Goal: Information Seeking & Learning: Learn about a topic

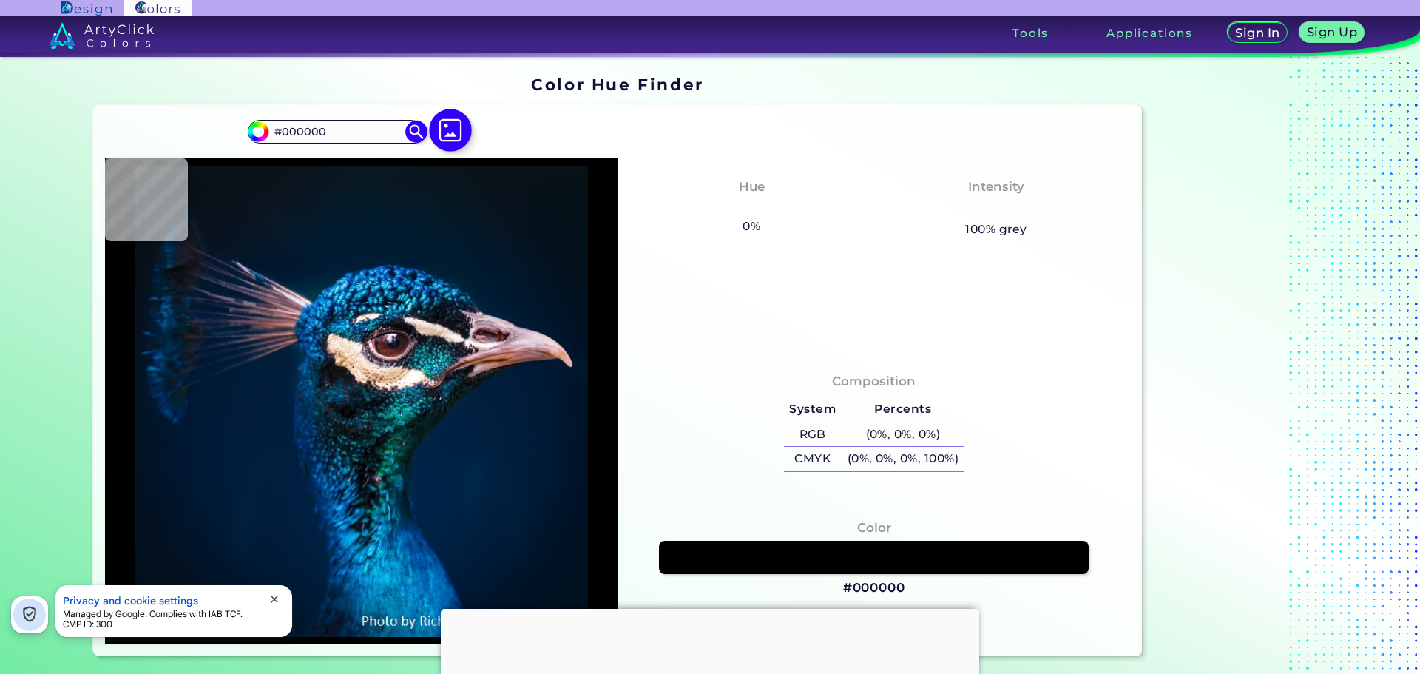
click at [447, 141] on img at bounding box center [450, 130] width 43 height 43
click at [0, 0] on input "file" at bounding box center [0, 0] width 0 height 0
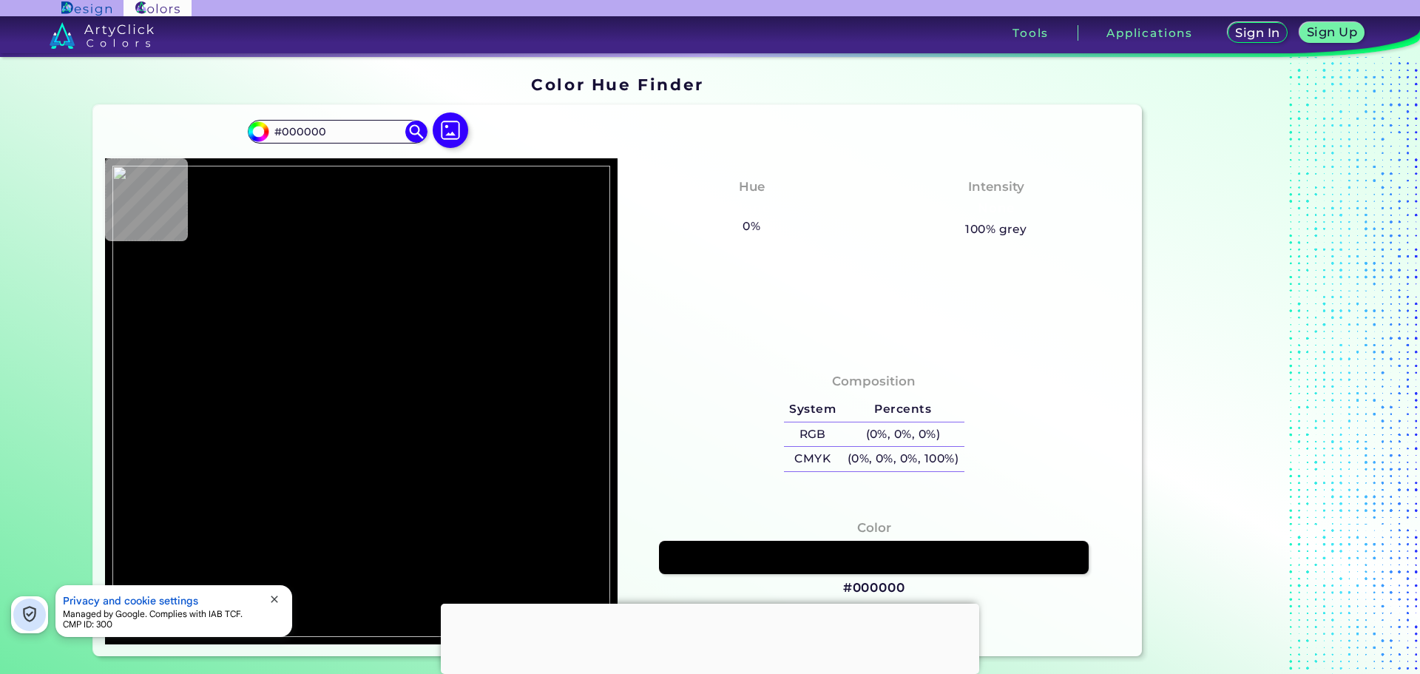
type input "#1c2454"
type input "#1C2454"
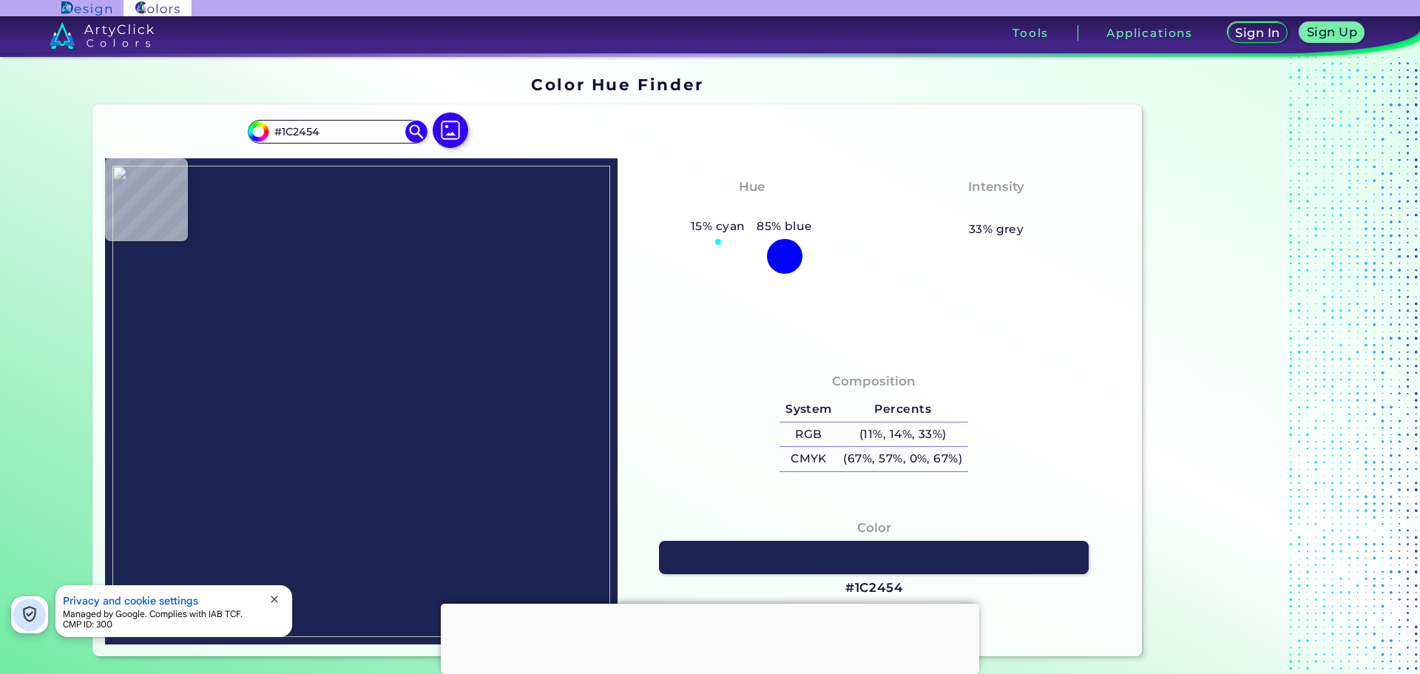
type input "#3939ac"
type input "#3939AC"
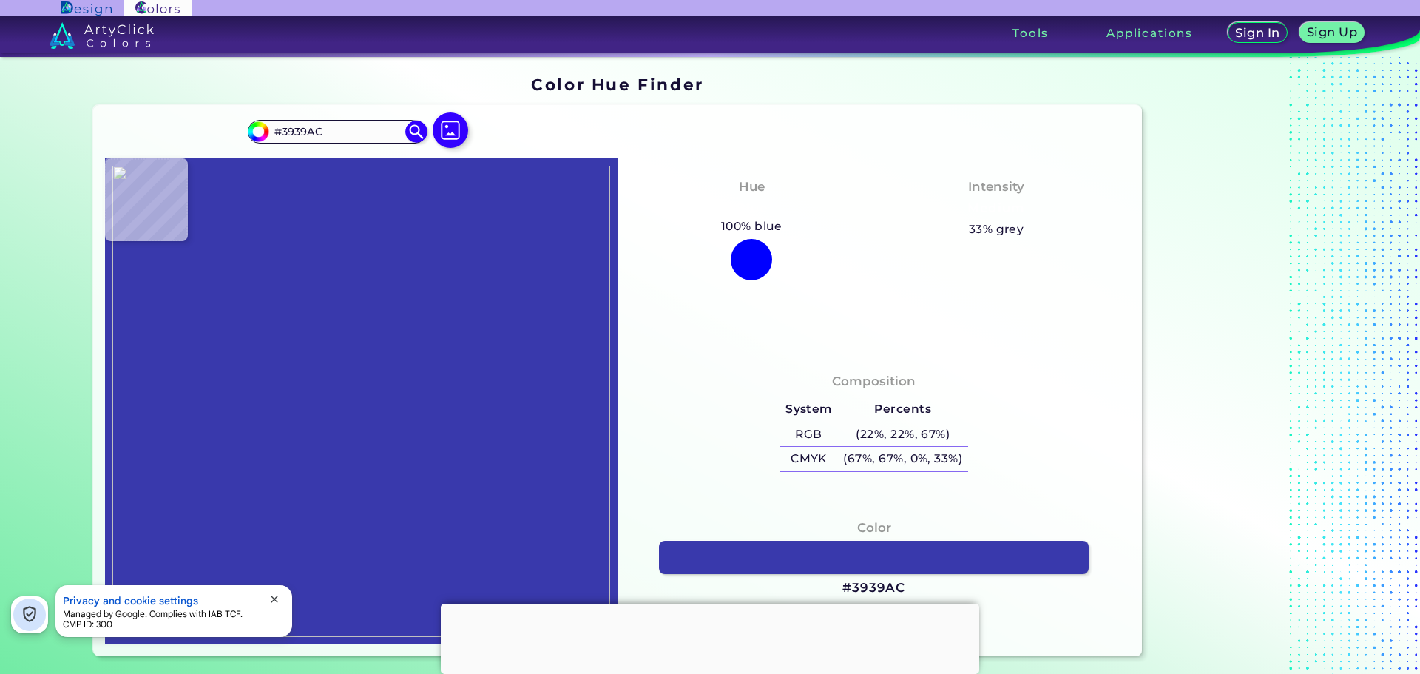
type input "#3b3bac"
type input "#3B3BAC"
type input "#3c3caa"
type input "#3C3CAA"
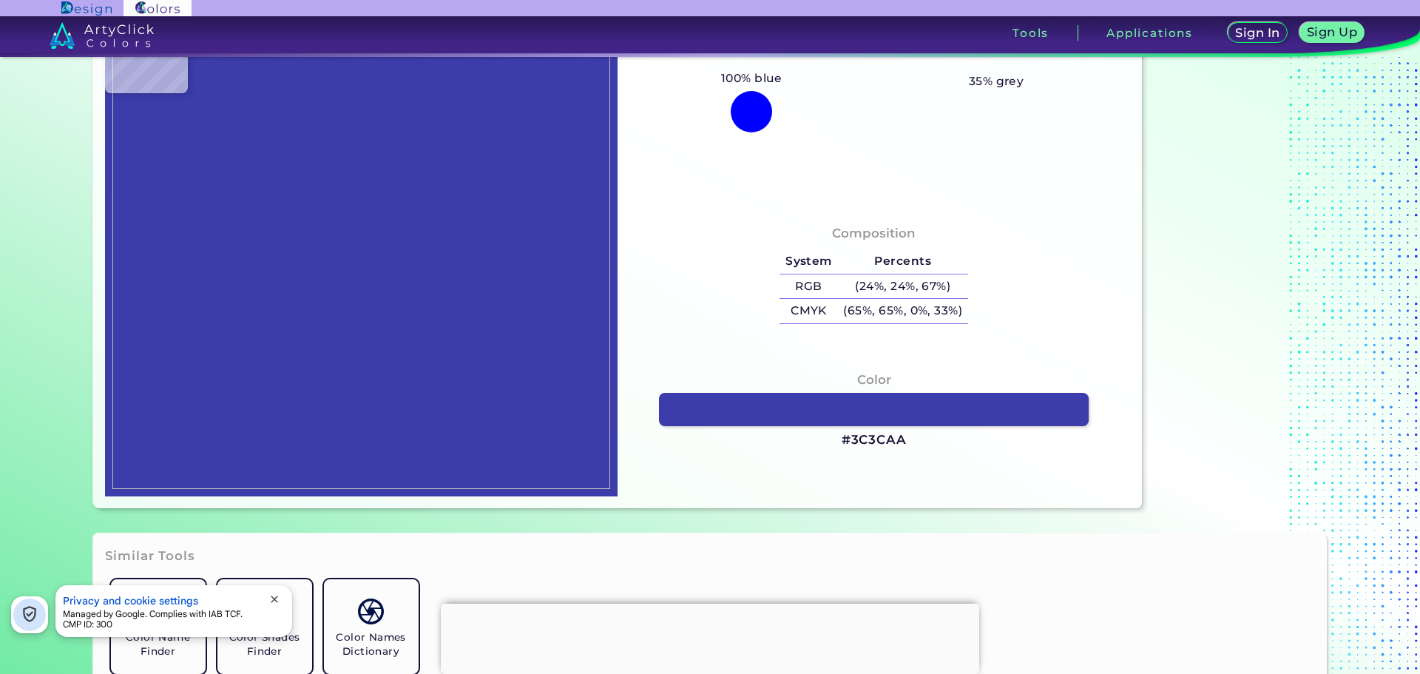
type input "#000000"
type input "#0047a1"
type input "#0047A1"
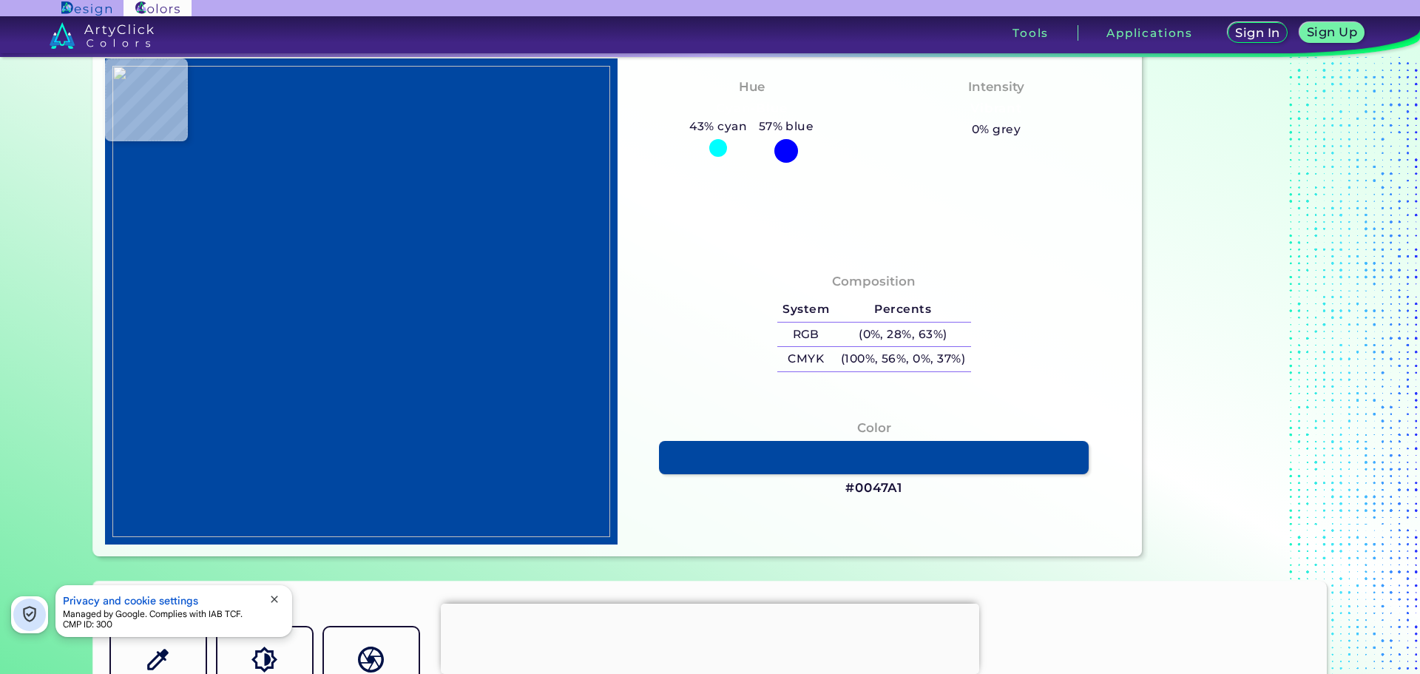
scroll to position [74, 0]
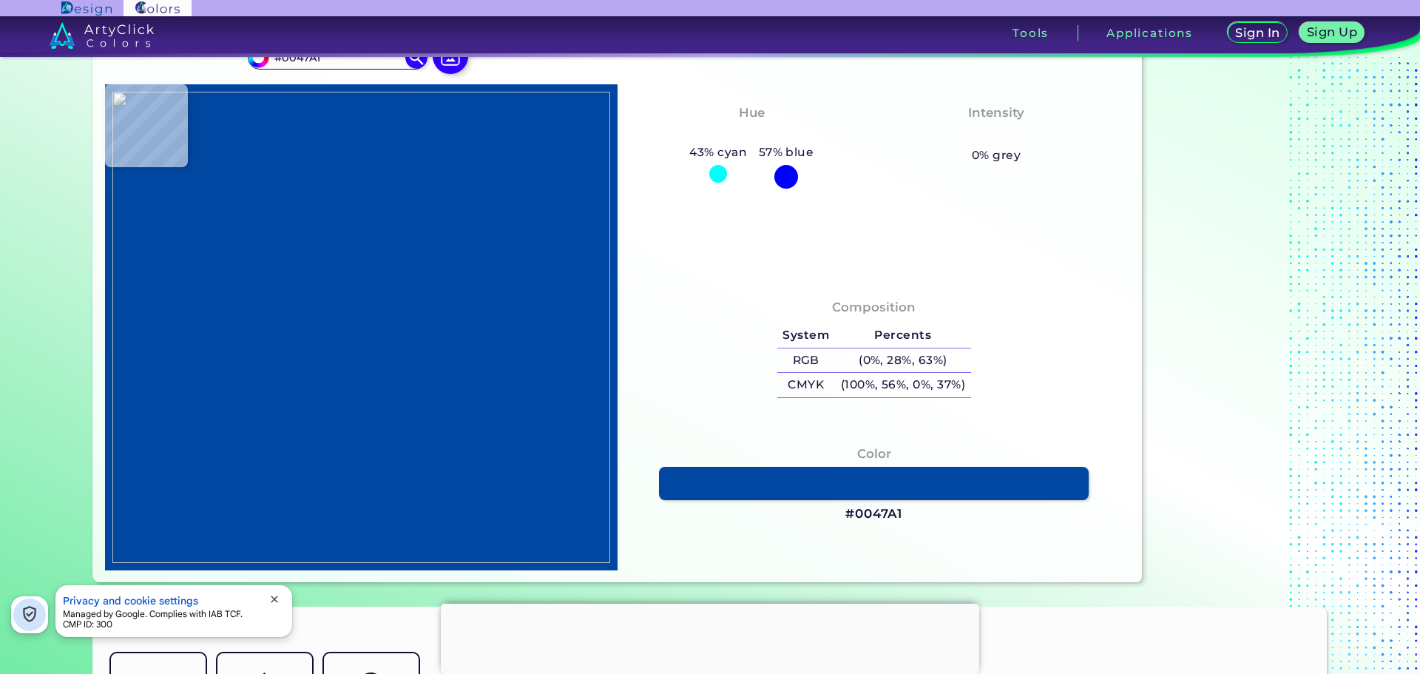
type input "#b2b2e6"
type input "#B2B2E6"
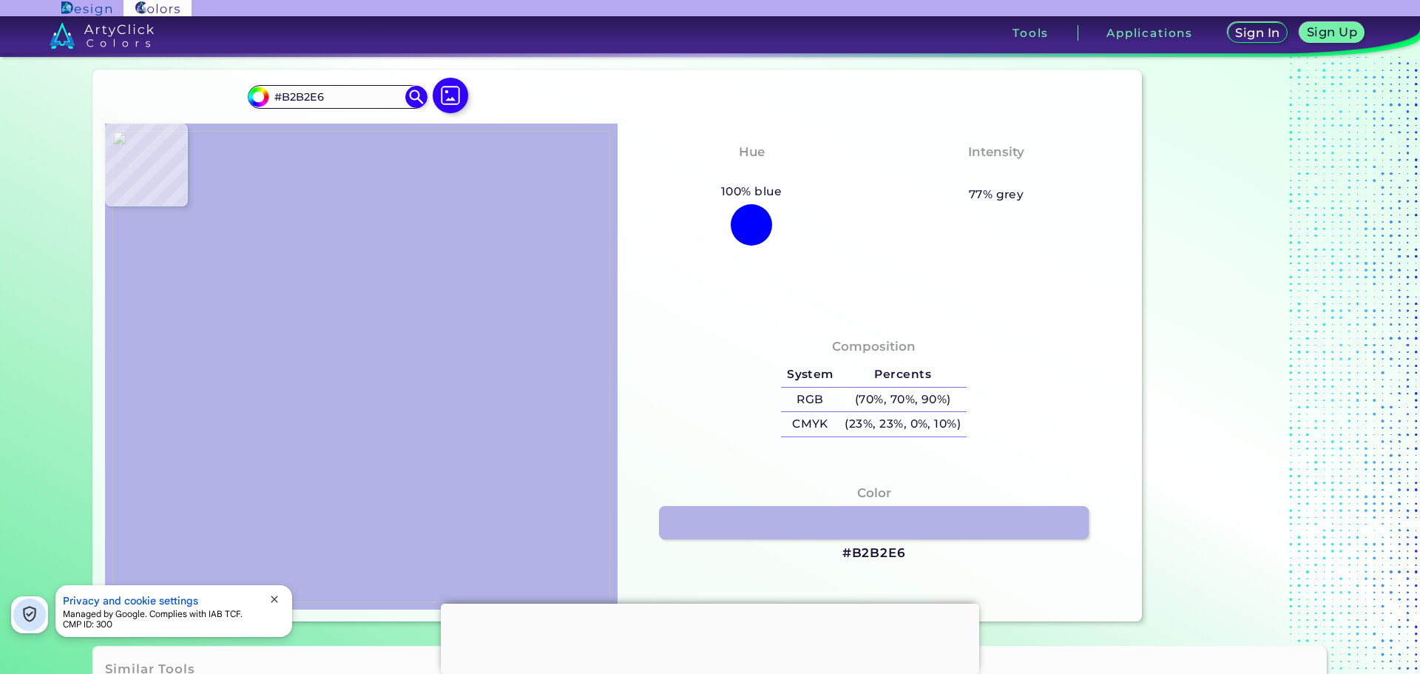
scroll to position [0, 0]
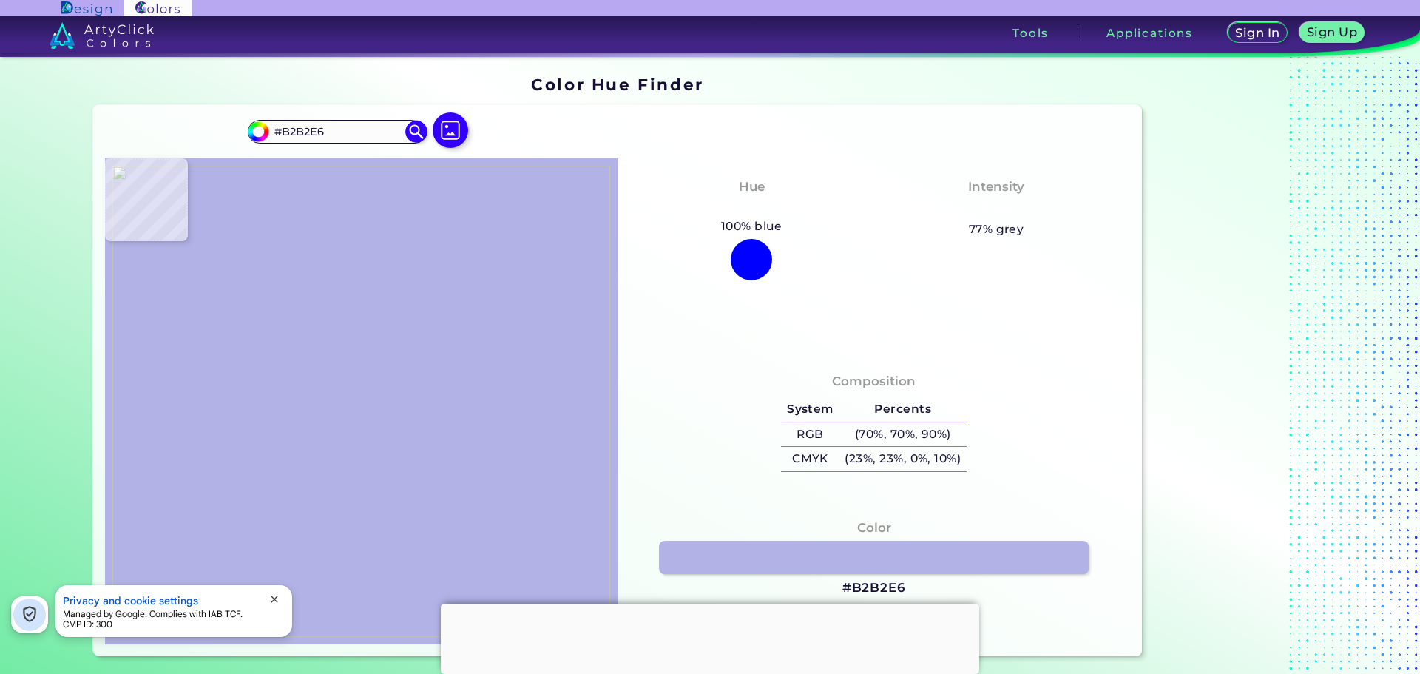
type input "#0047a1"
type input "#0047A1"
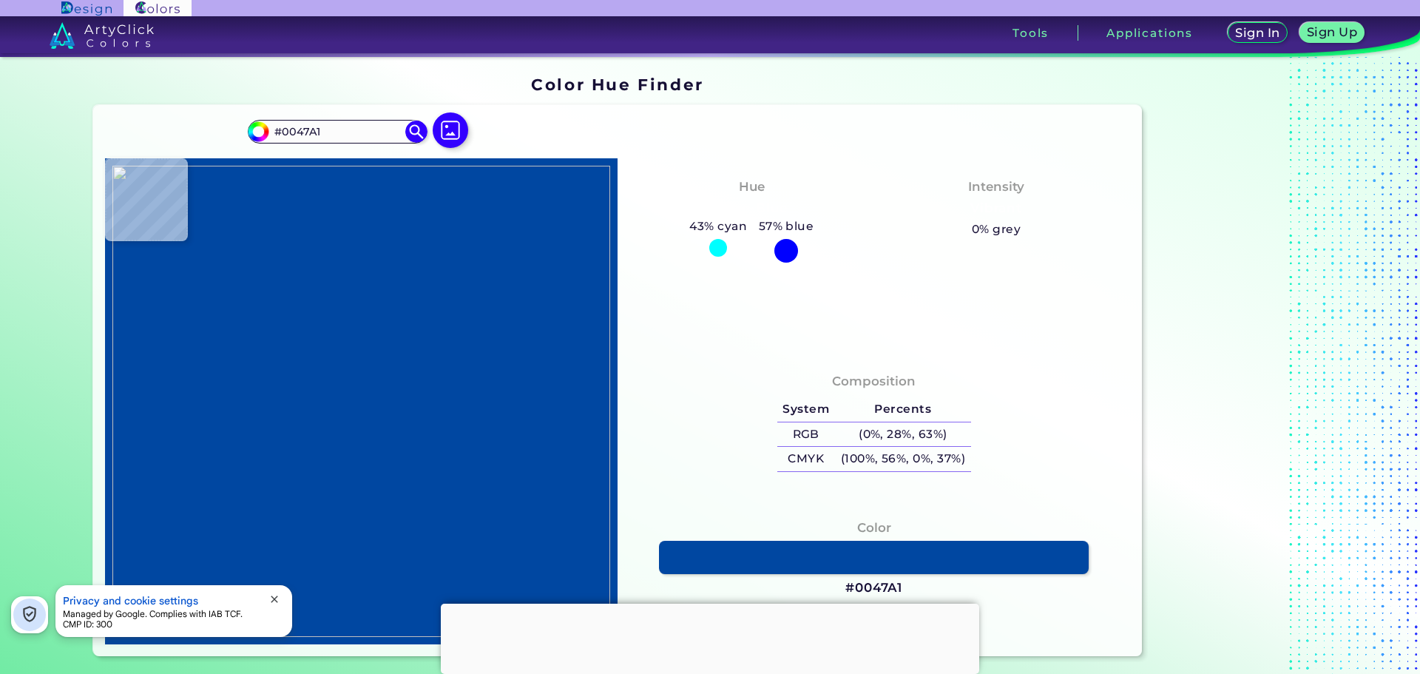
type input "#2f6cad"
type input "#2F6CAD"
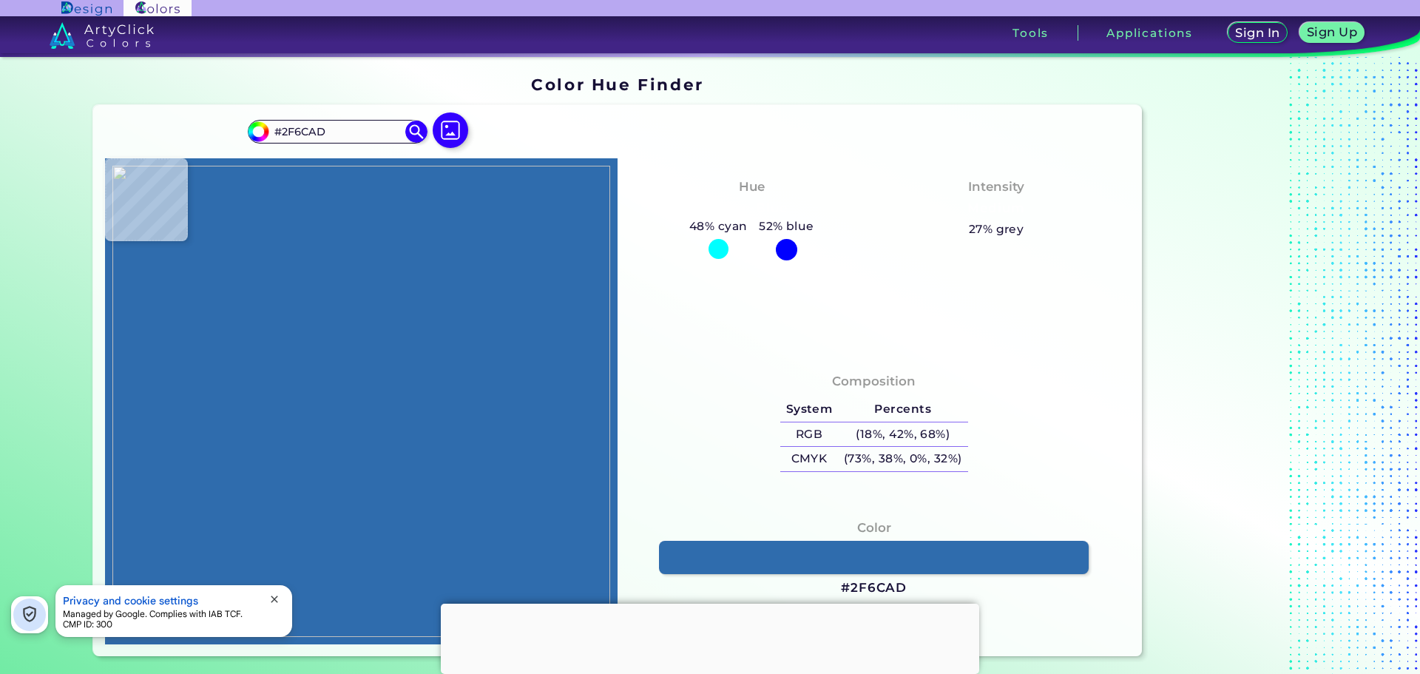
type input "#1c2454"
type input "#1C2454"
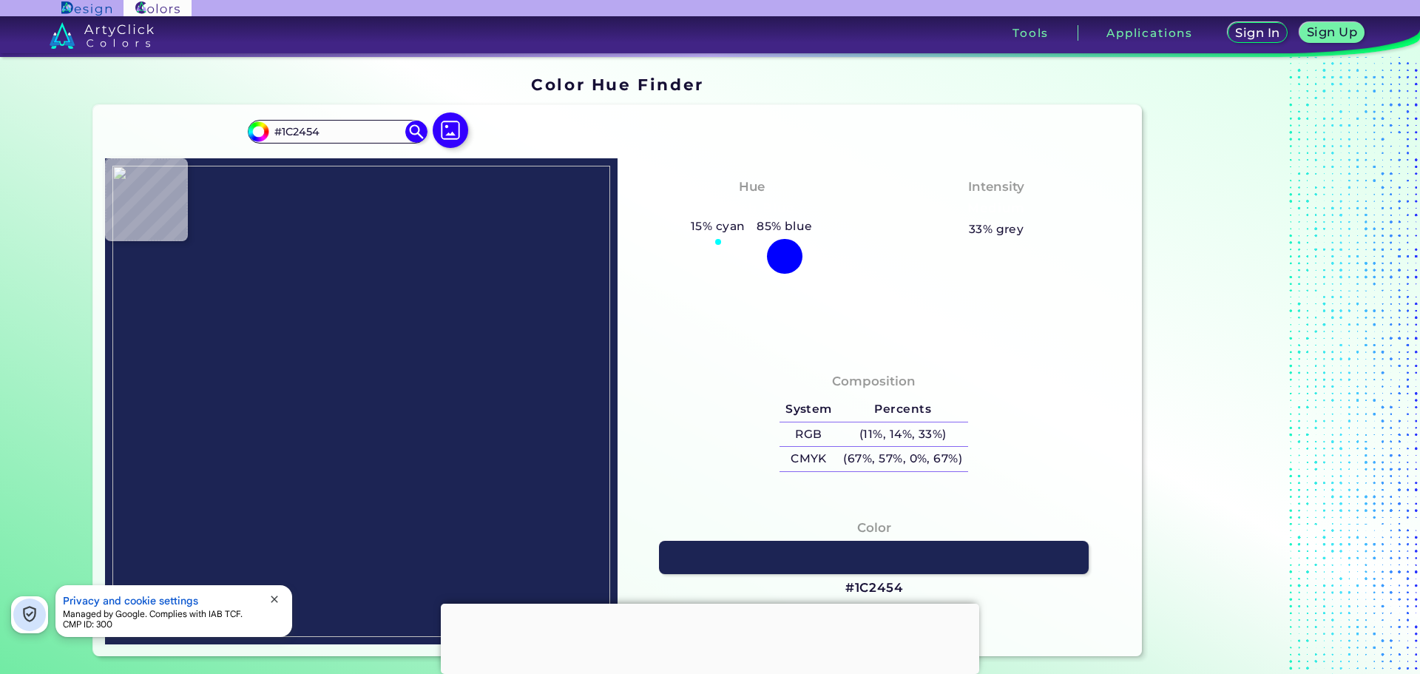
type input "#0019a8"
type input "#0019A8"
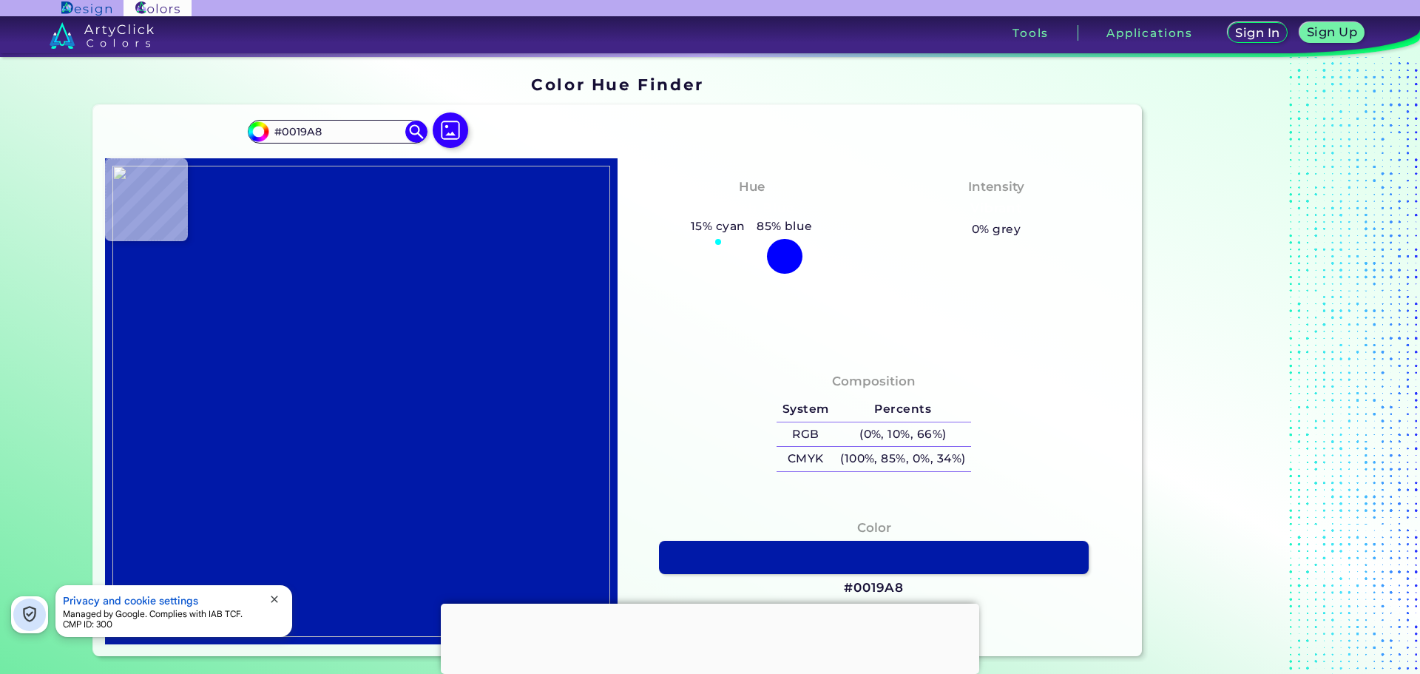
type input "#0f4c81"
type input "#0F4C81"
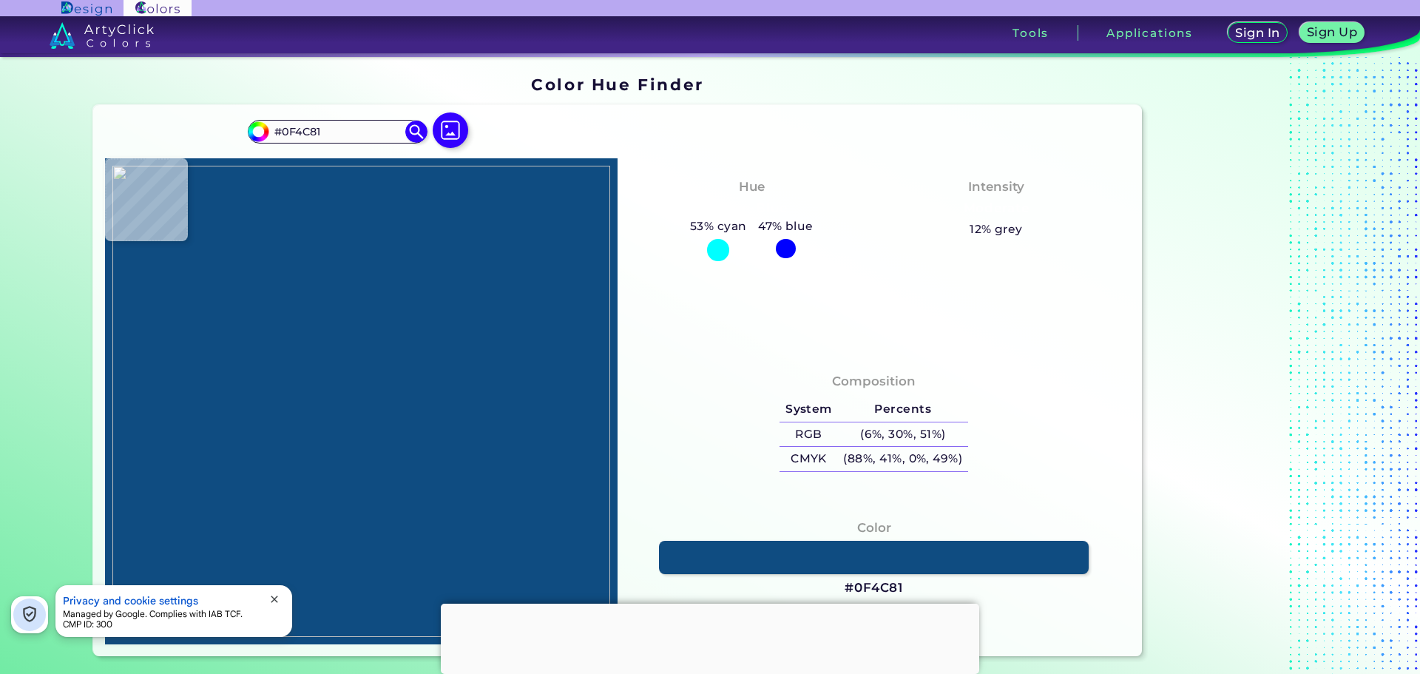
type input "#2e2e99"
type input "#2E2E99"
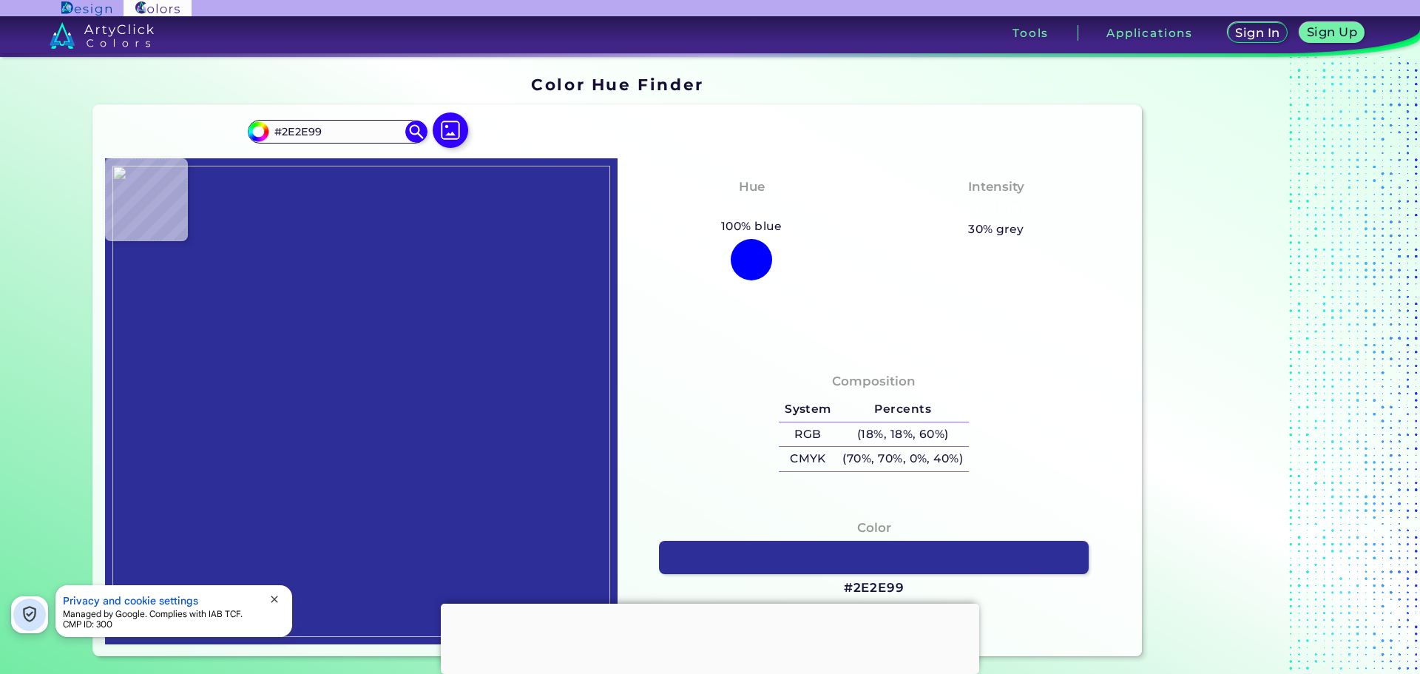
type input "#00838f"
type input "#00838F"
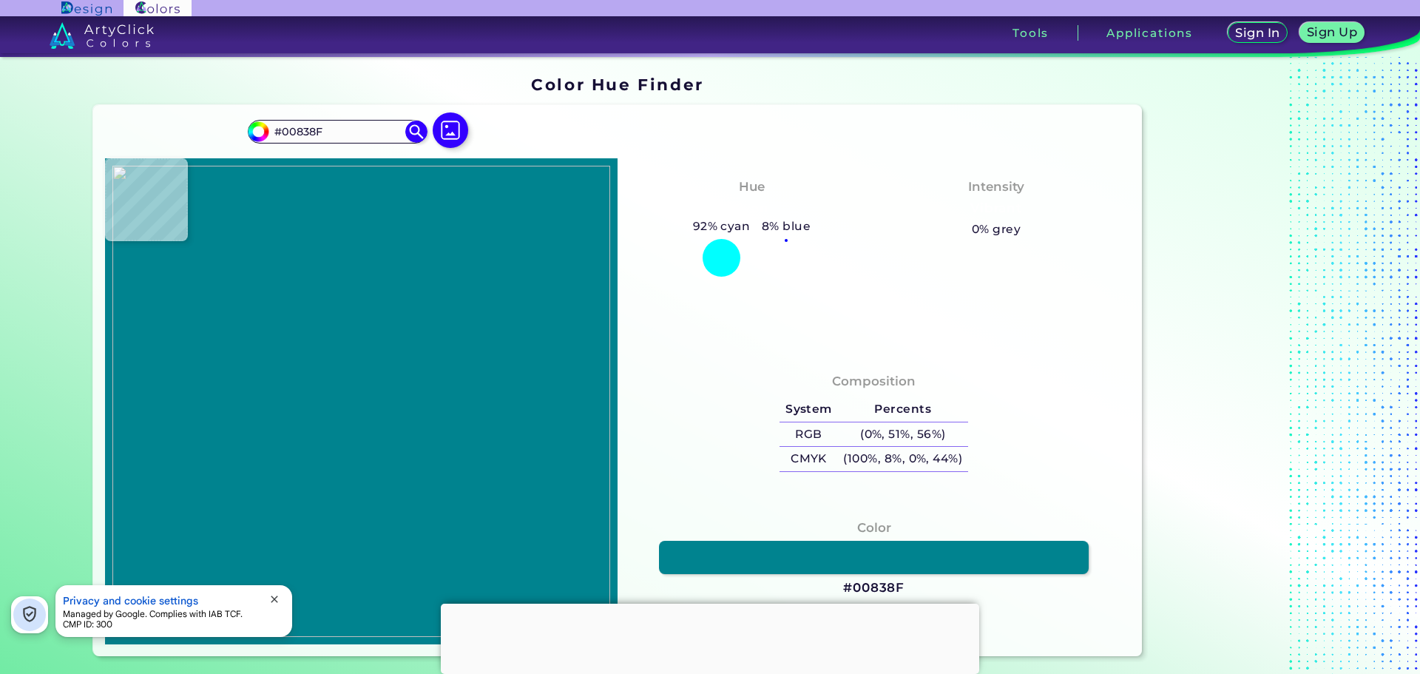
type input "#00758f"
type input "#00758F"
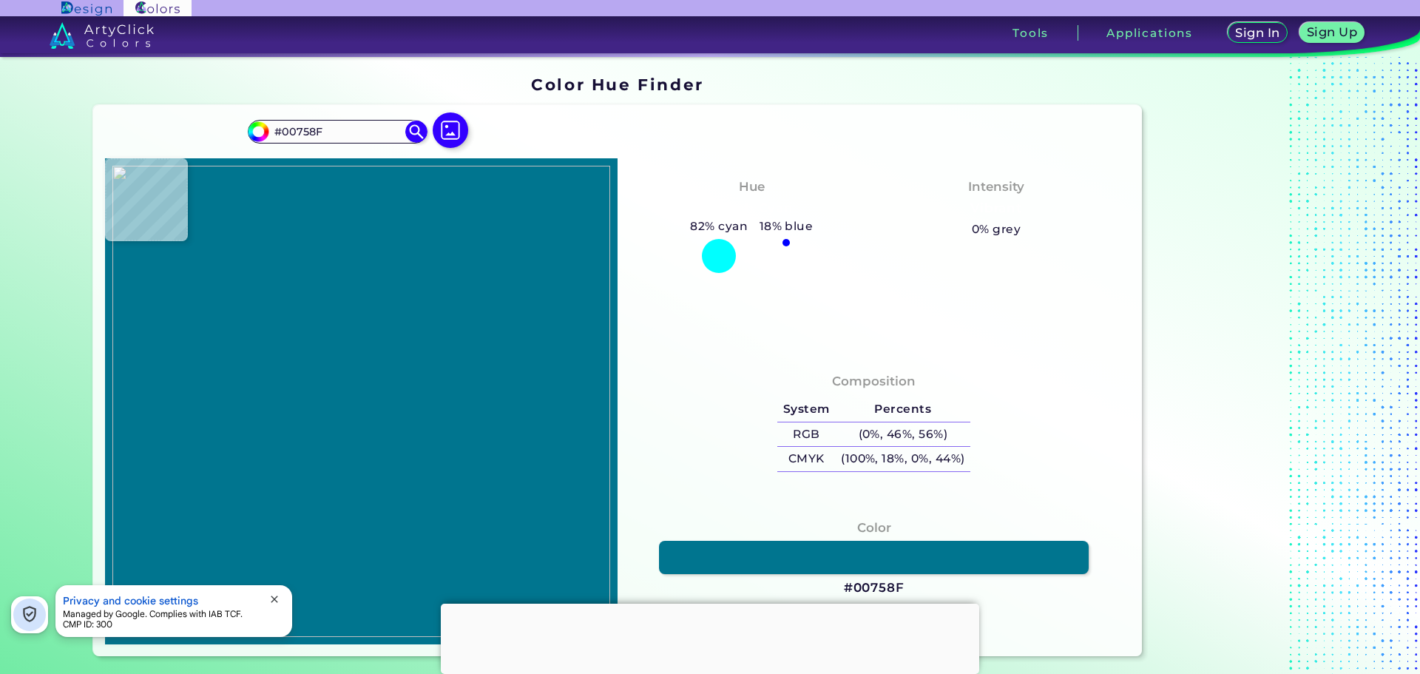
type input "#006d77"
type input "#006D77"
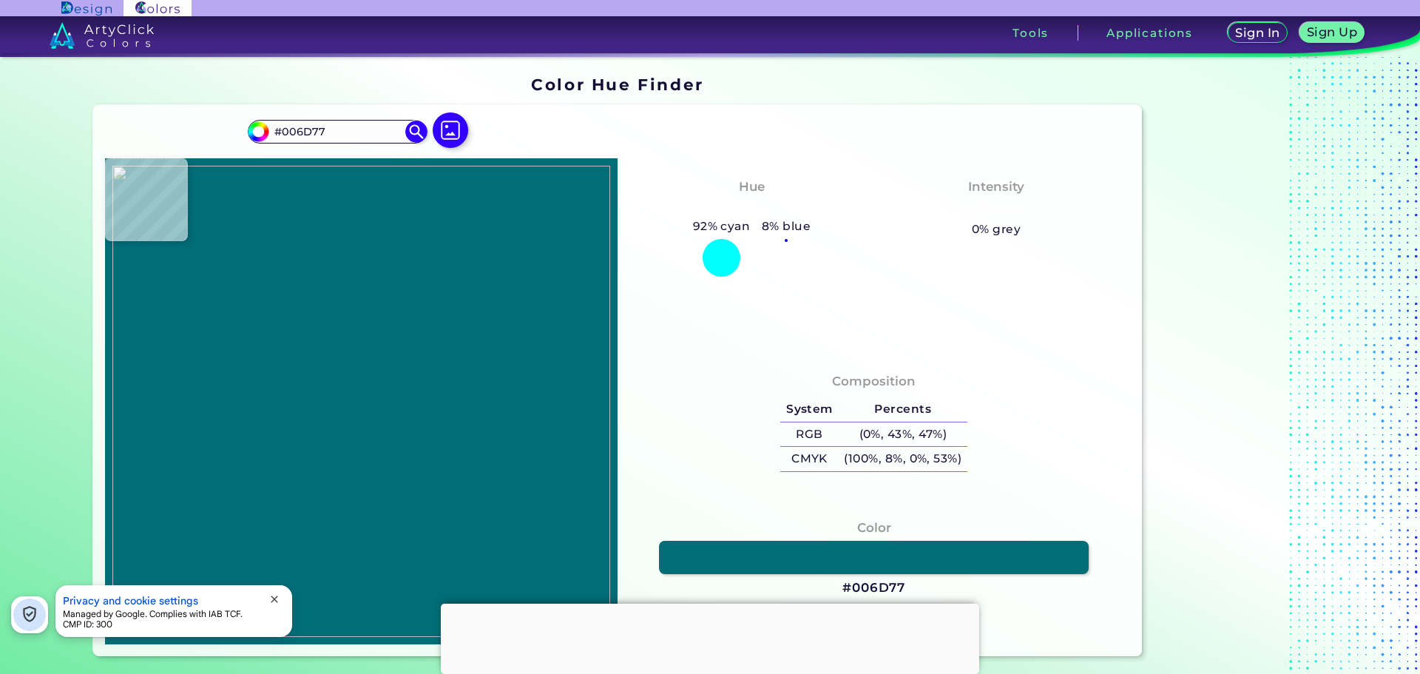
type input "#006272"
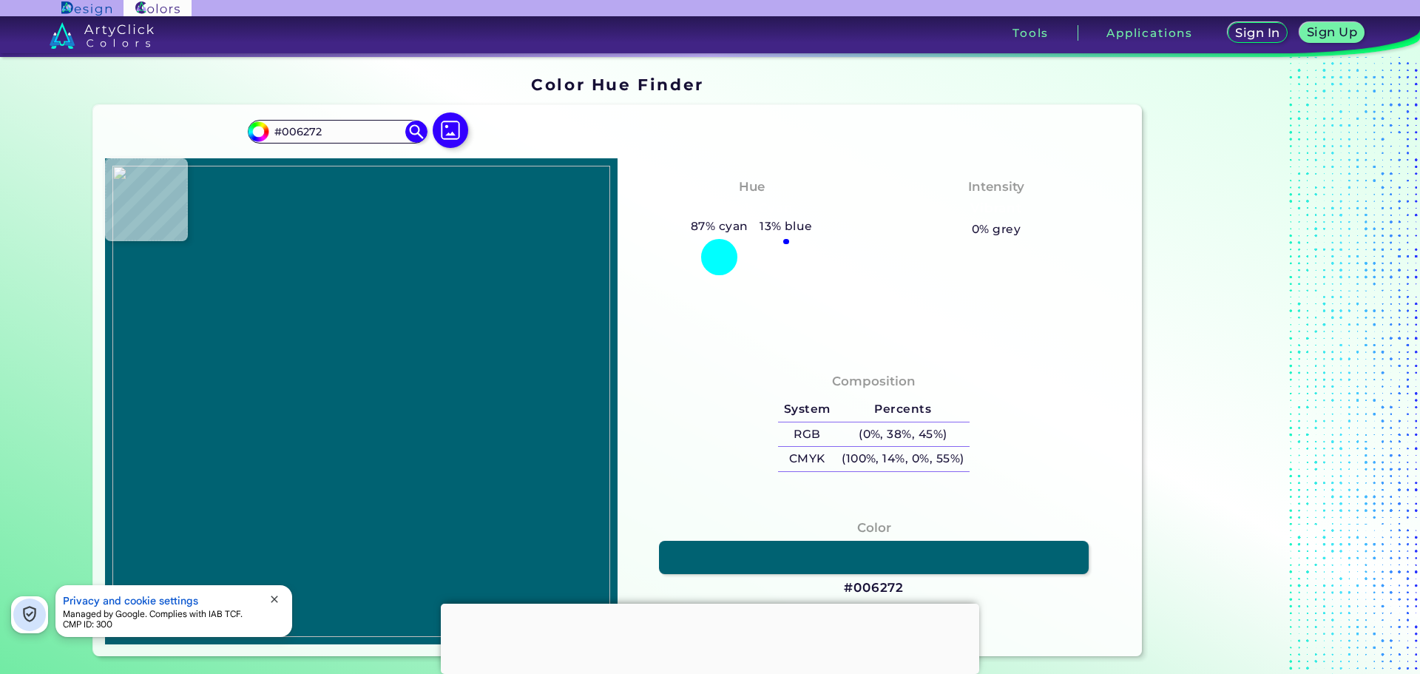
type input "#0a5c6d"
type input "#0A5C6D"
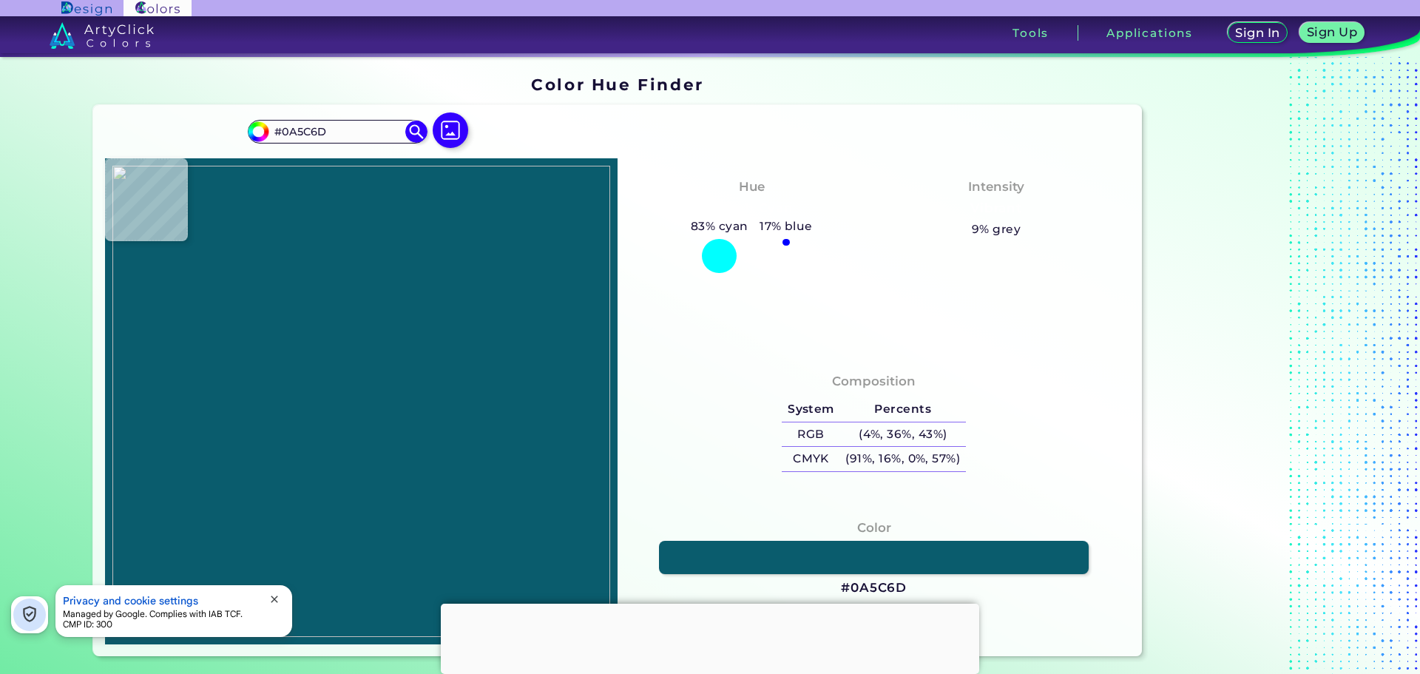
type input "#00539b"
type input "#00539B"
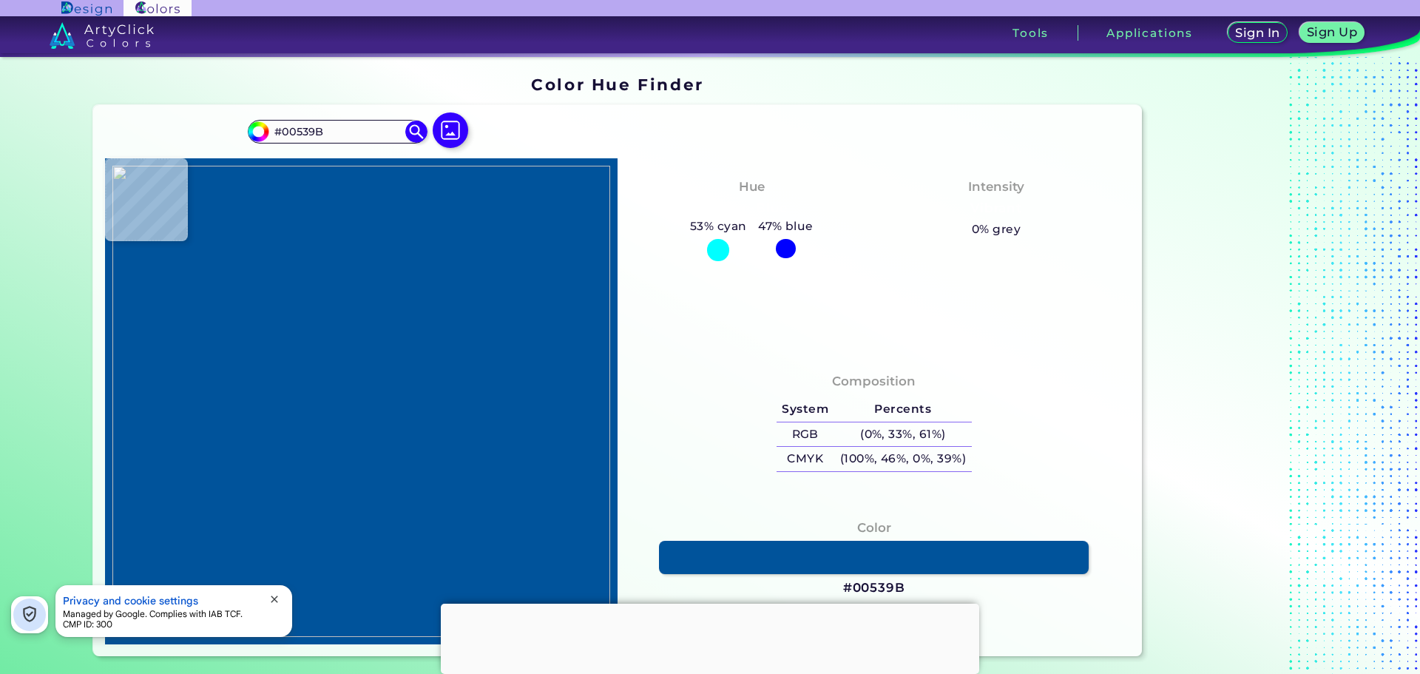
type input "#3c3caa"
type input "#3C3CAA"
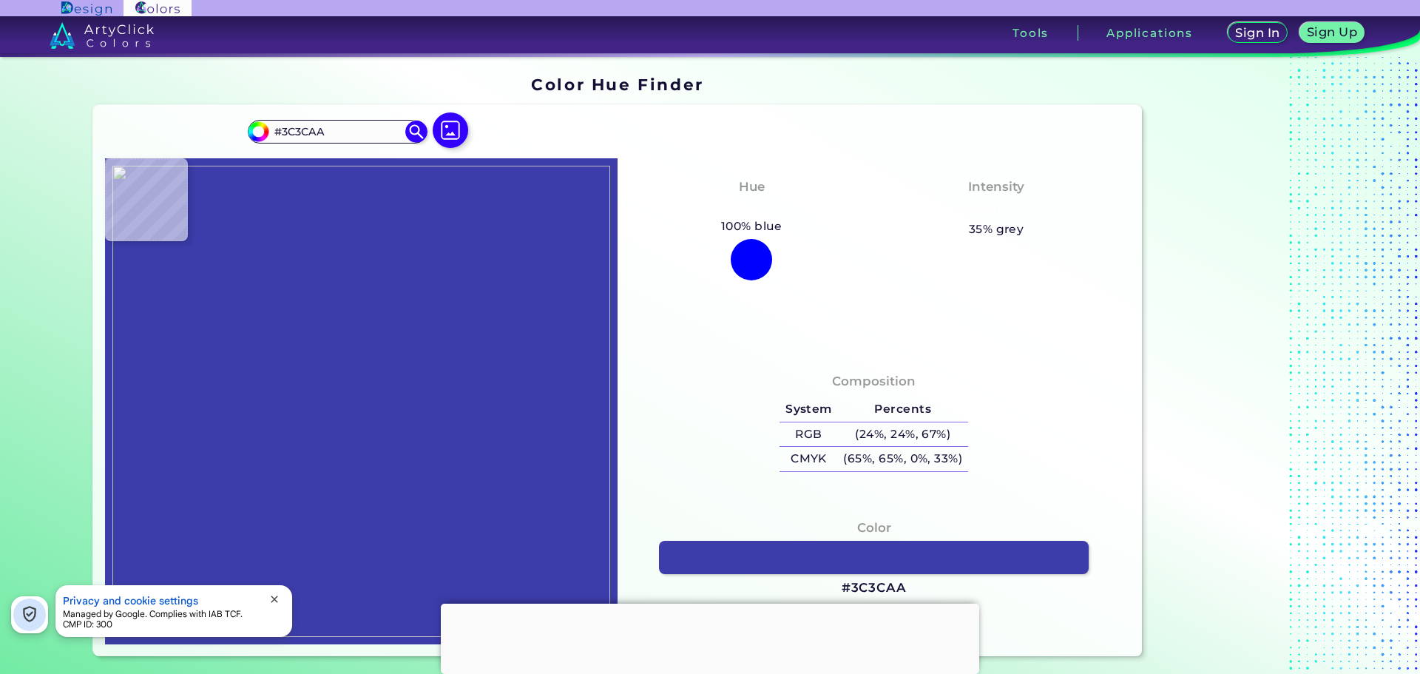
type input "#3939ac"
type input "#3939AC"
type input "#333399"
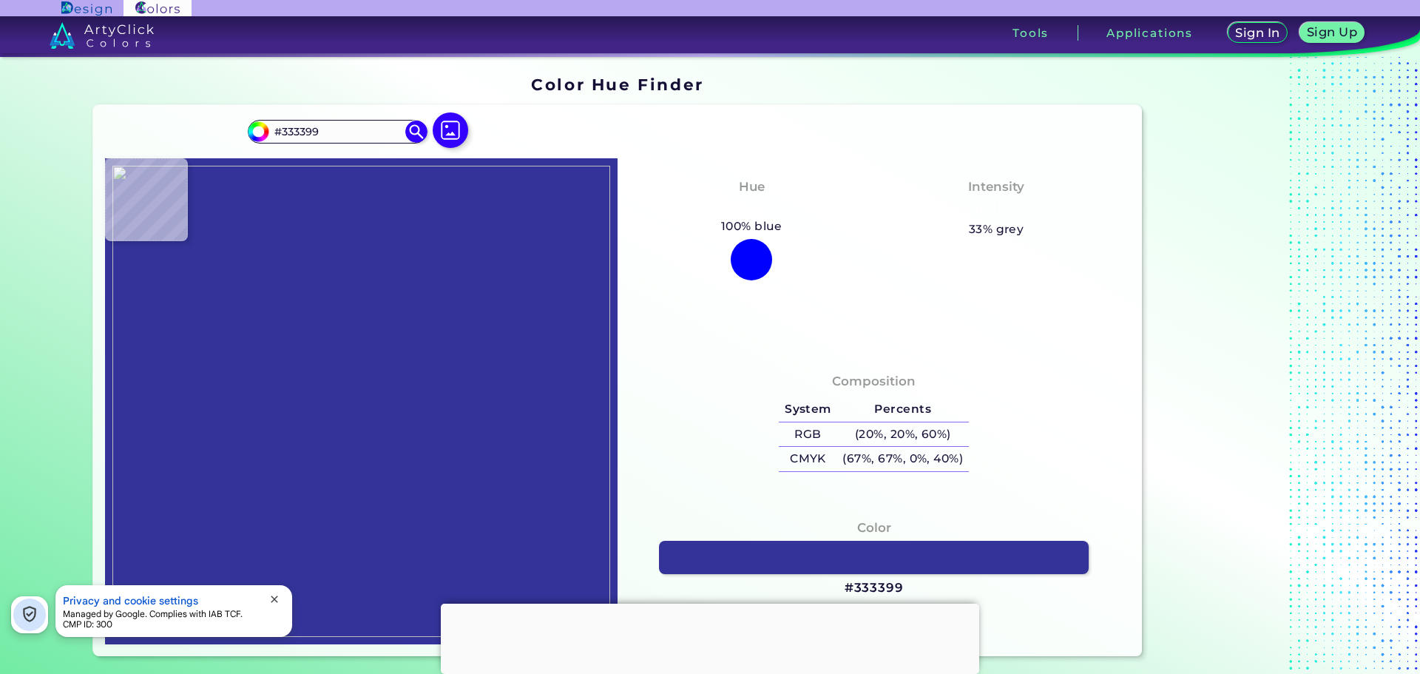
type input "#2e2e99"
type input "#2E2E99"
type input "#0f4c81"
type input "#0F4C81"
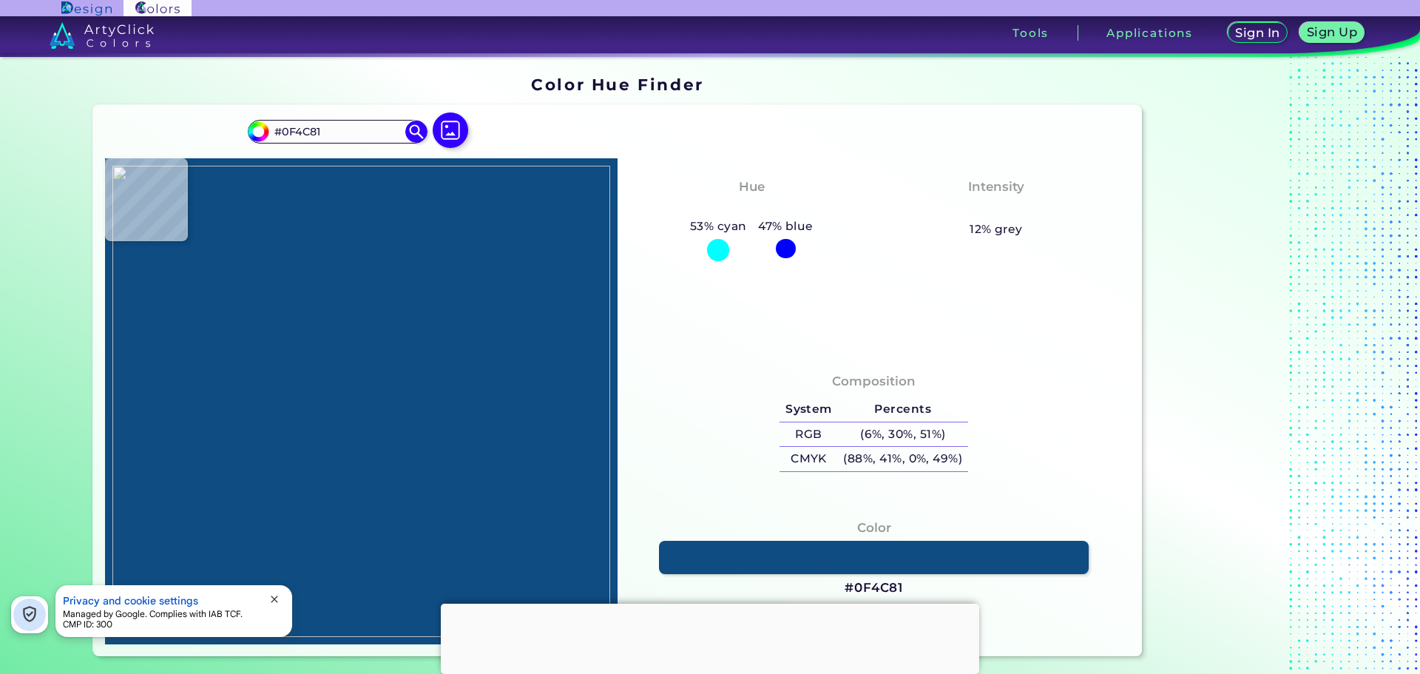
type input "#0019a8"
type input "#0019A8"
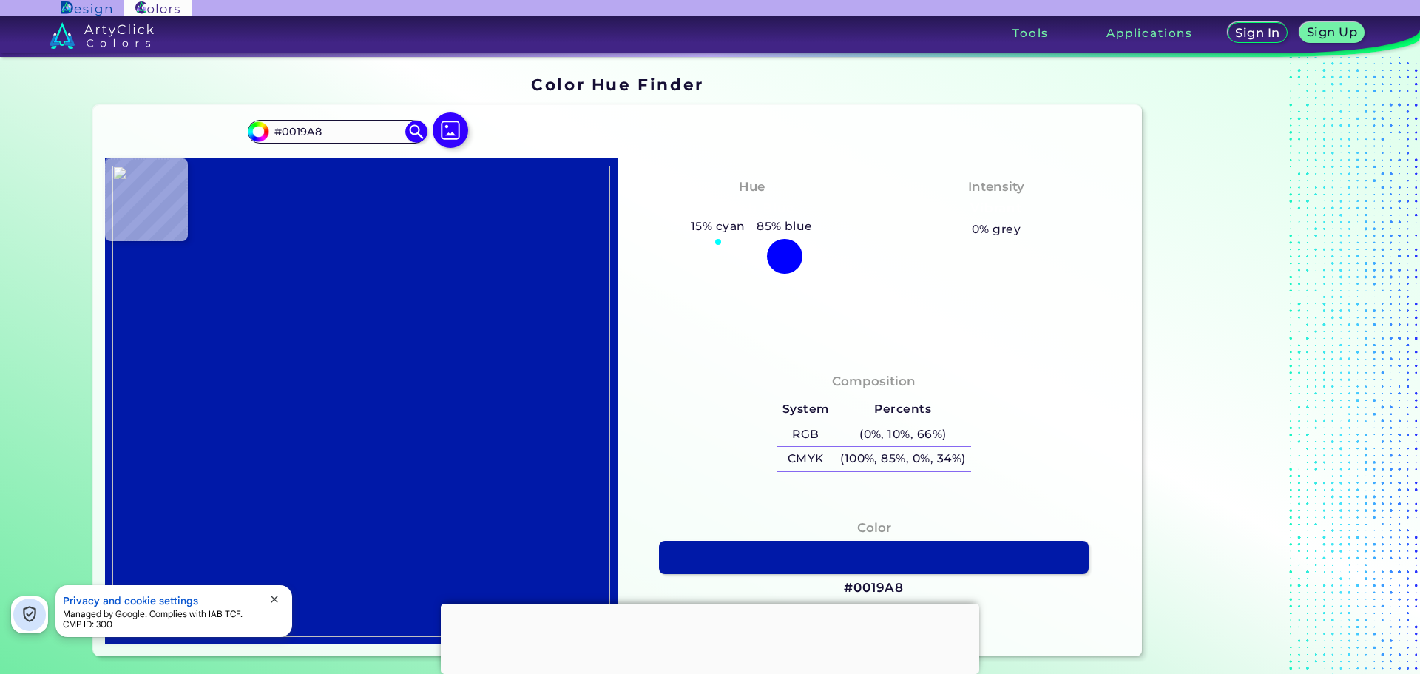
type input "#2e2e99"
type input "#2E2E99"
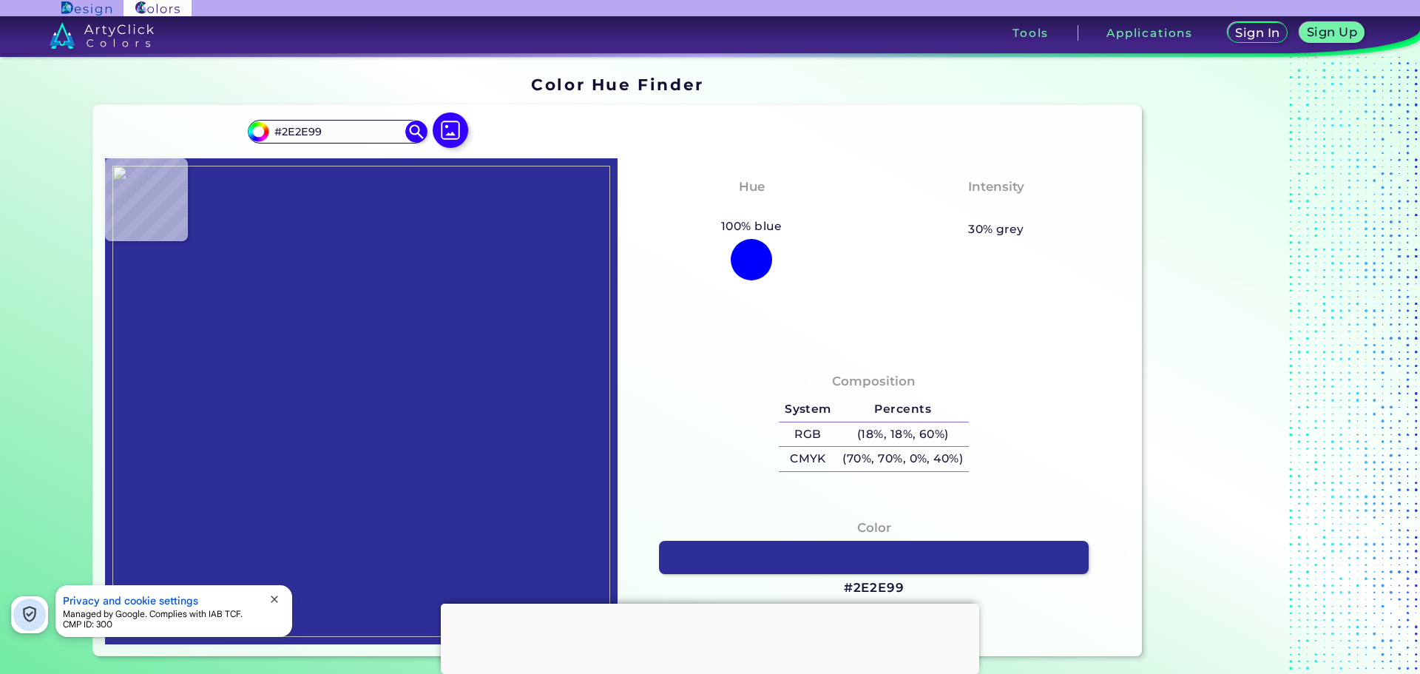
type input "#00838f"
type input "#00838F"
type input "#2e2e99"
type input "#2E2E99"
type input "#5454a5"
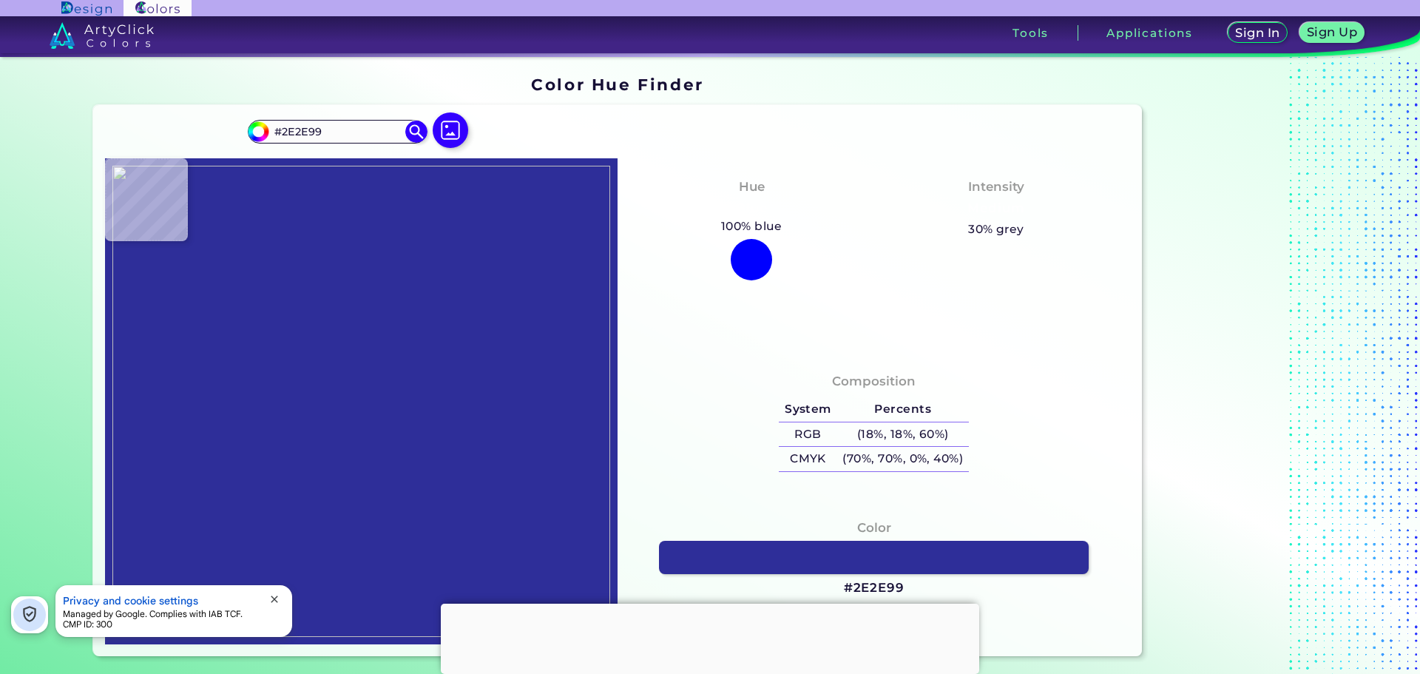
type input "#5454A5"
type input "#333399"
type input "#3939ac"
type input "#3939AC"
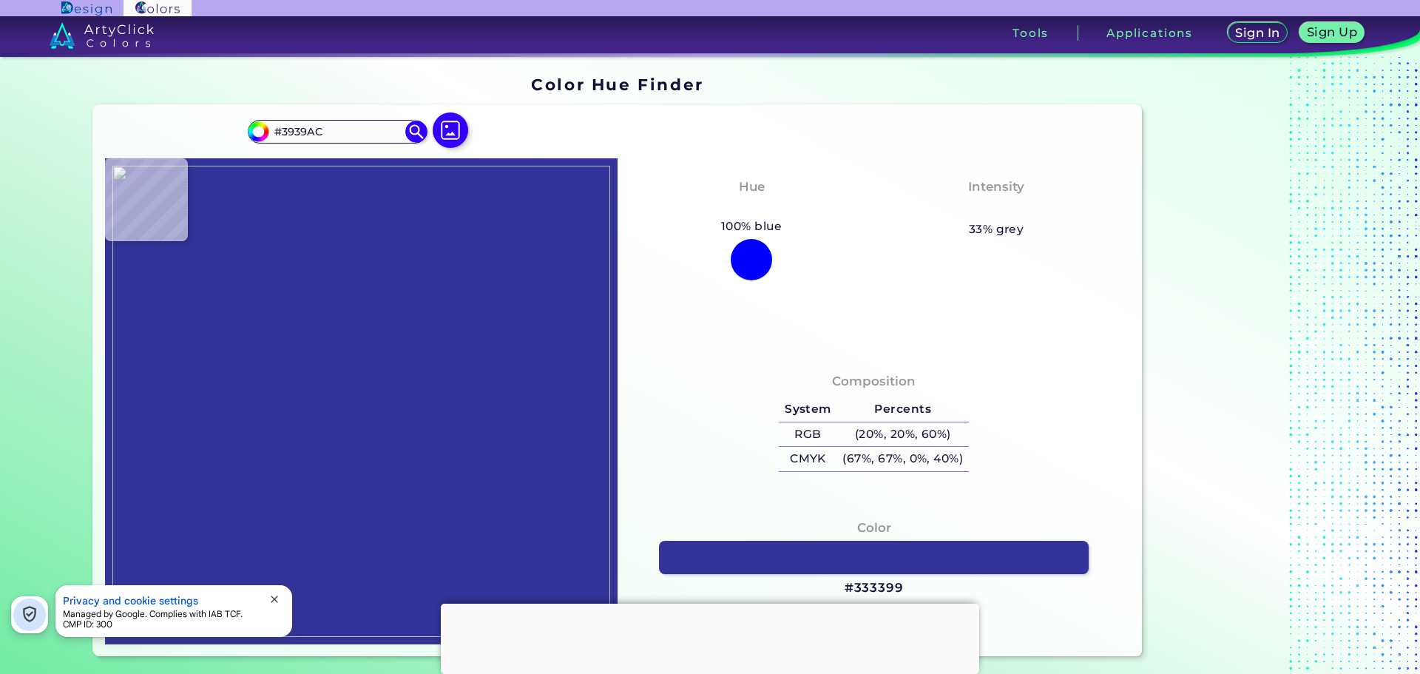
type input "#3c3caa"
type input "#3C3CAA"
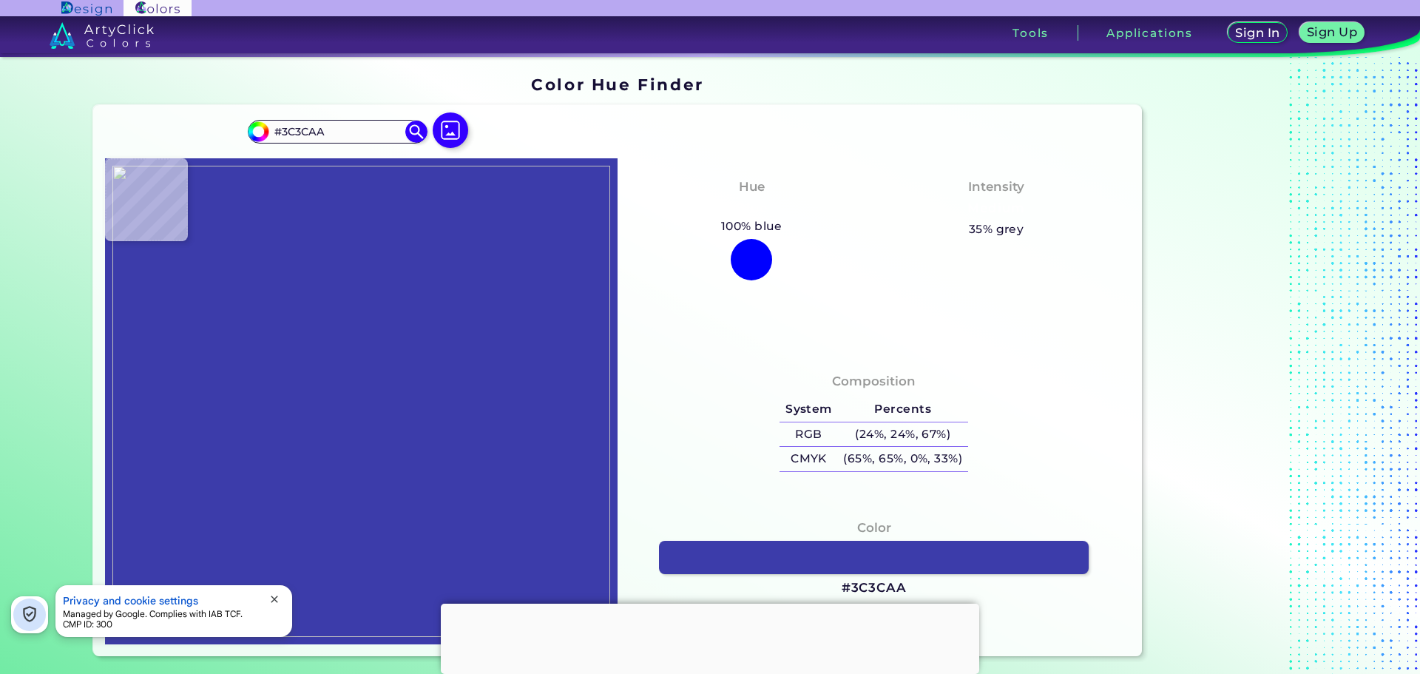
type input "#00539b"
type input "#00539B"
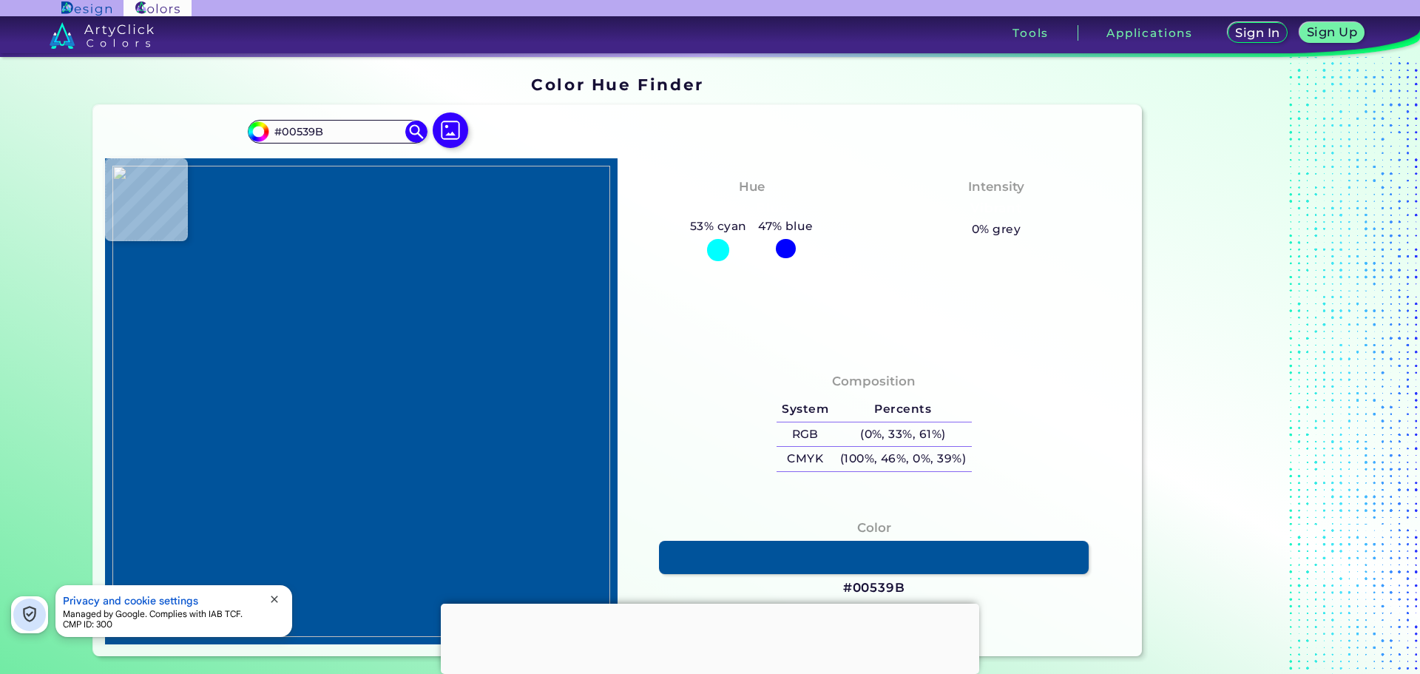
type input "#b2b2e6"
type input "#B2B2E6"
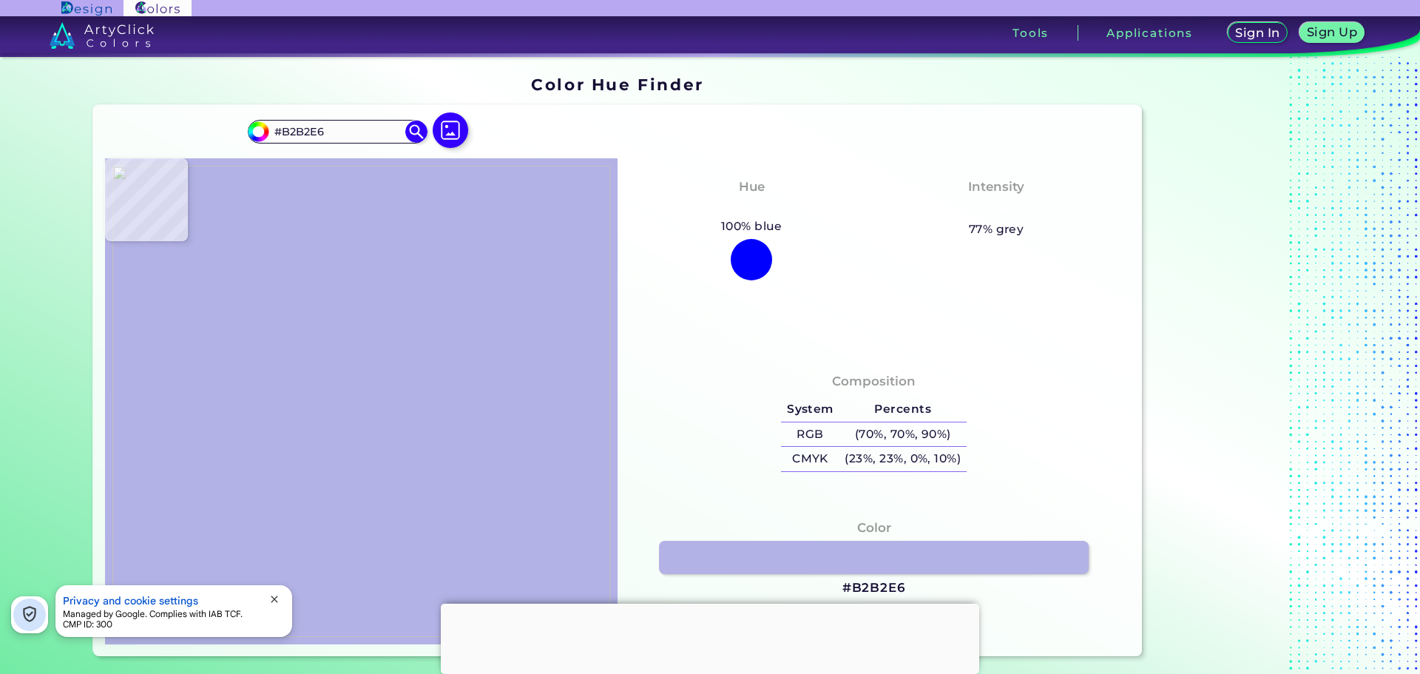
type input "#0047a1"
type input "#0047A1"
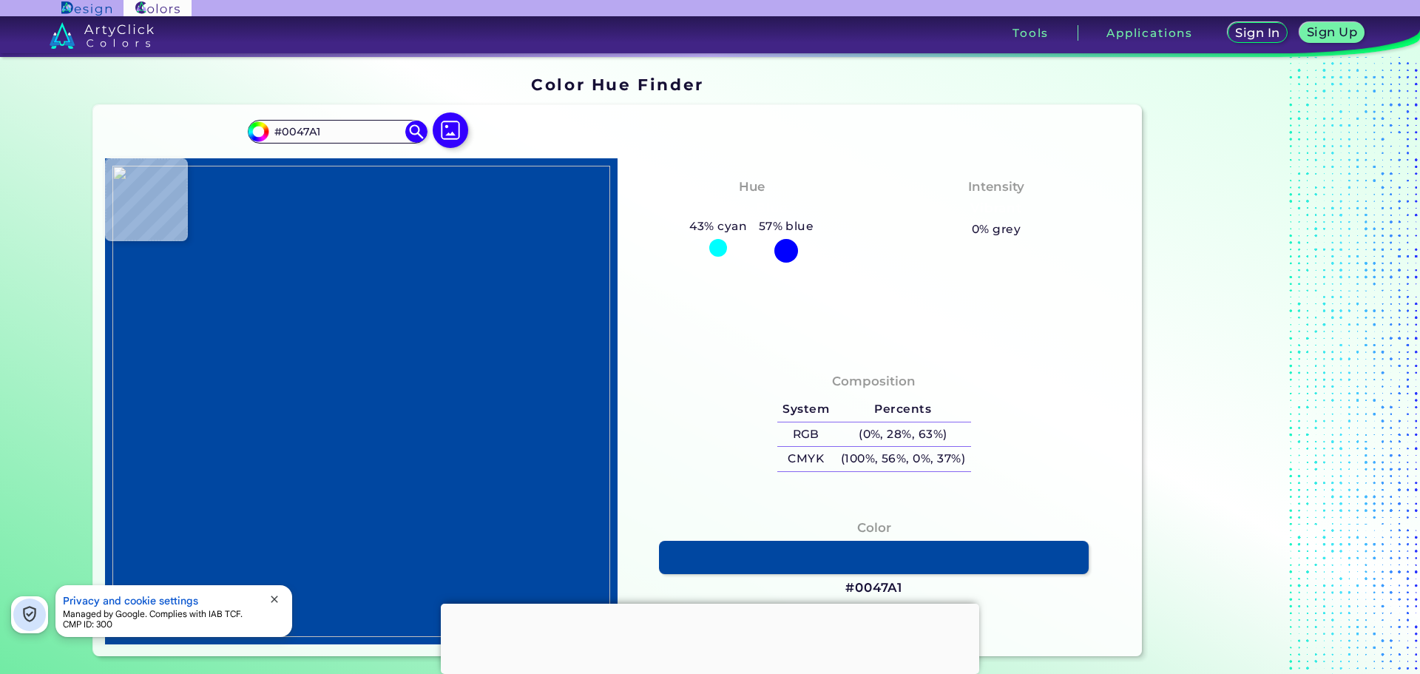
type input "#2f6cad"
type input "#2F6CAD"
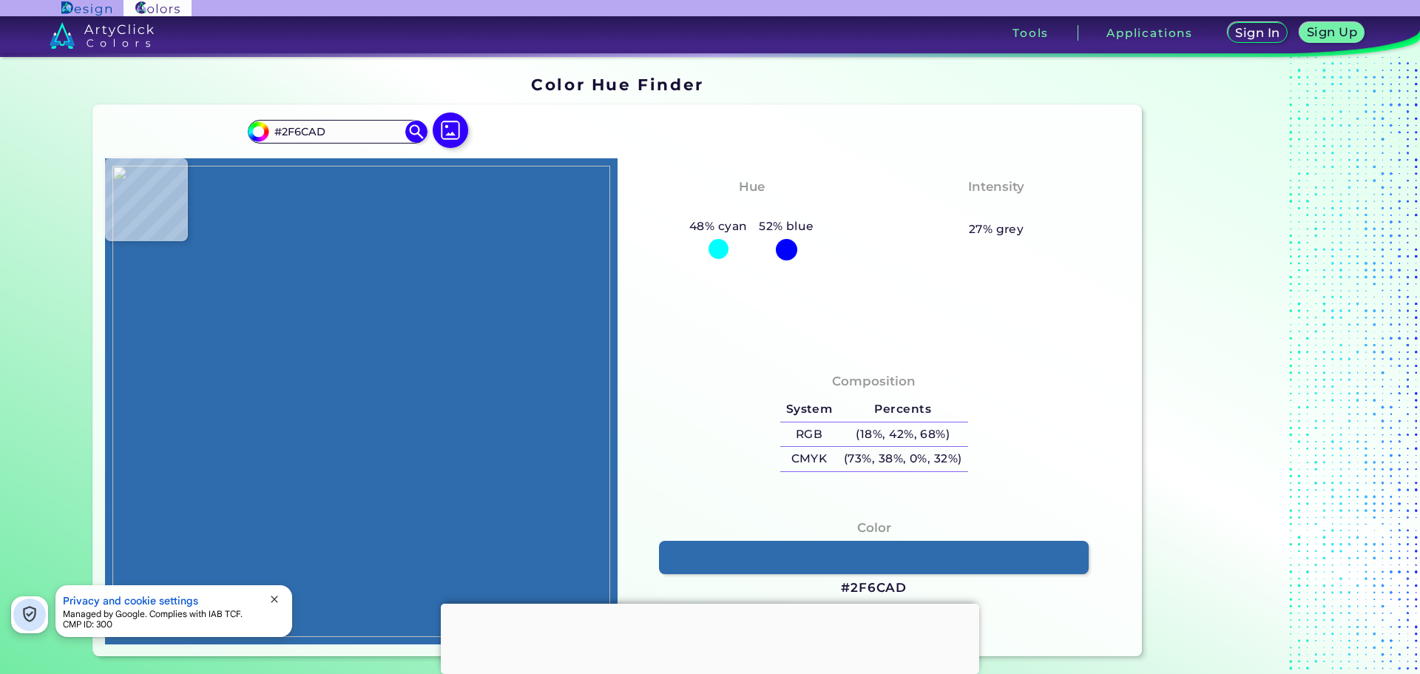
type input "#0047a1"
type input "#0047A1"
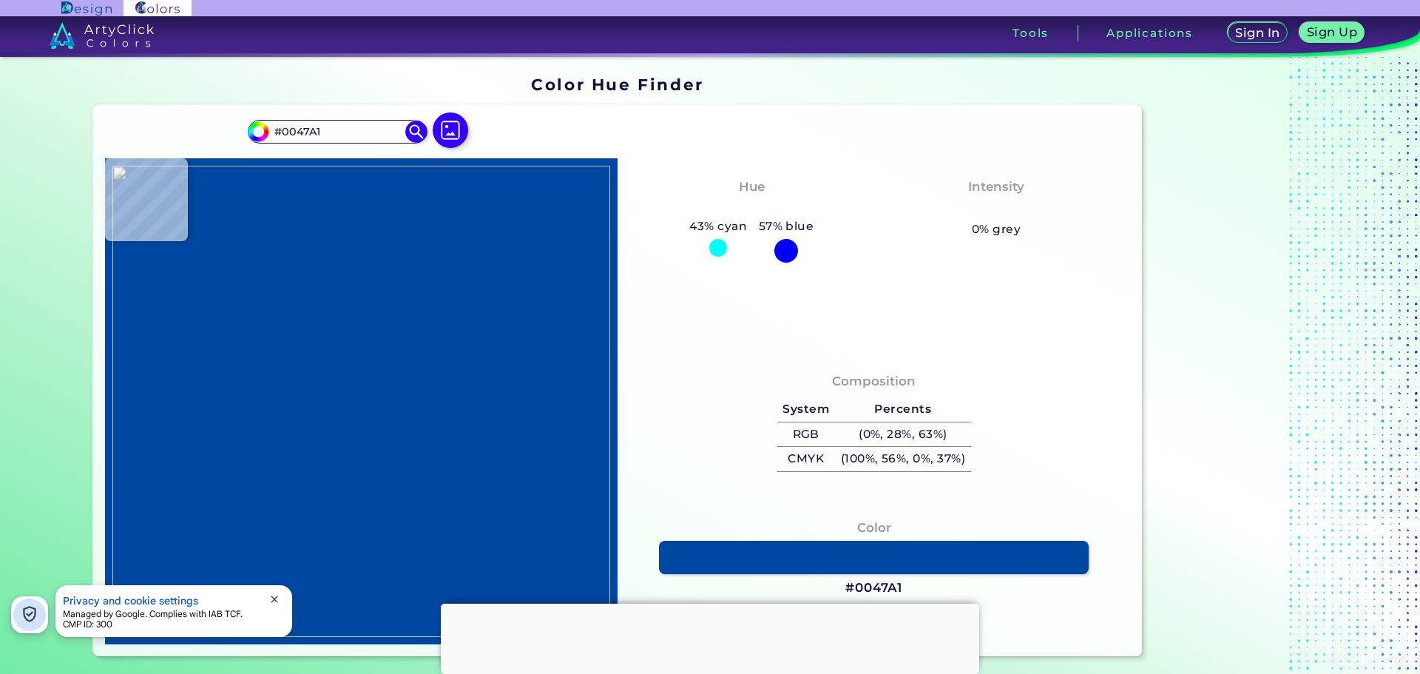
type input "#054ba2"
type input "#054BA2"
type input "#2f6cad"
type input "#2F6CAD"
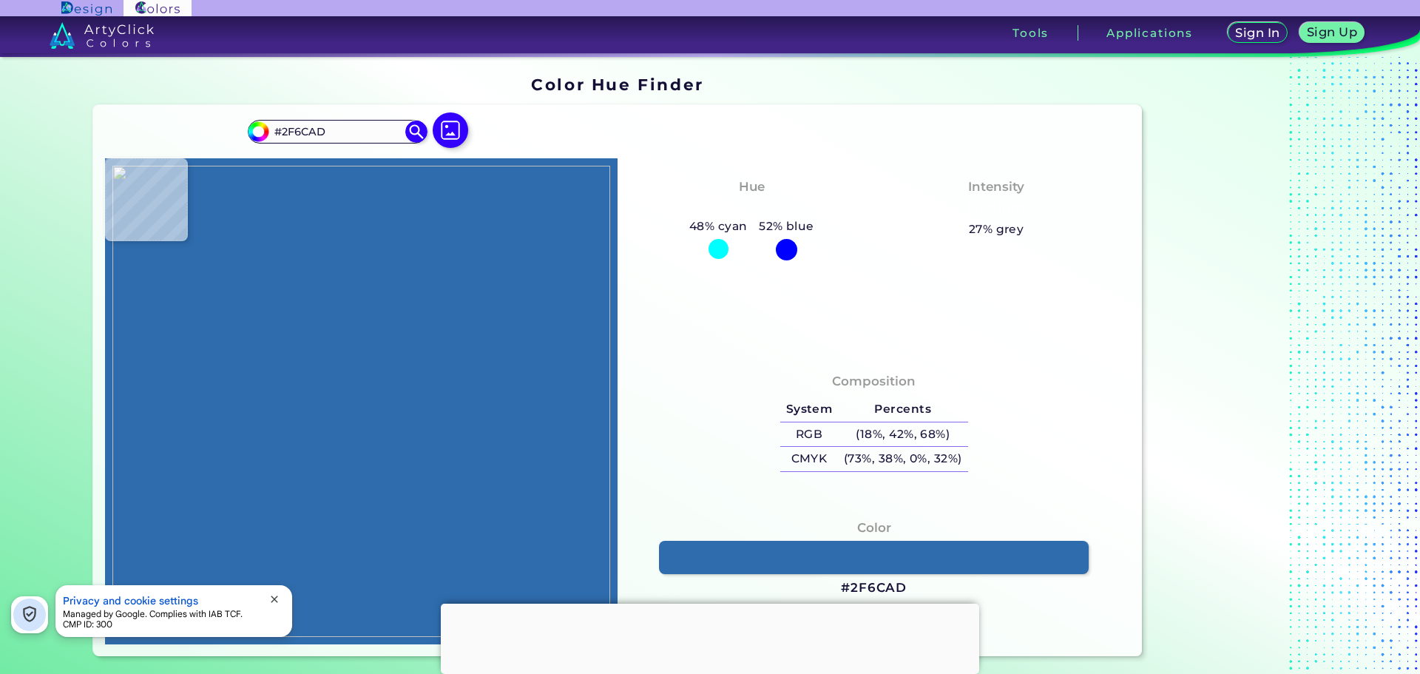
type input "#1c2454"
type input "#1C2454"
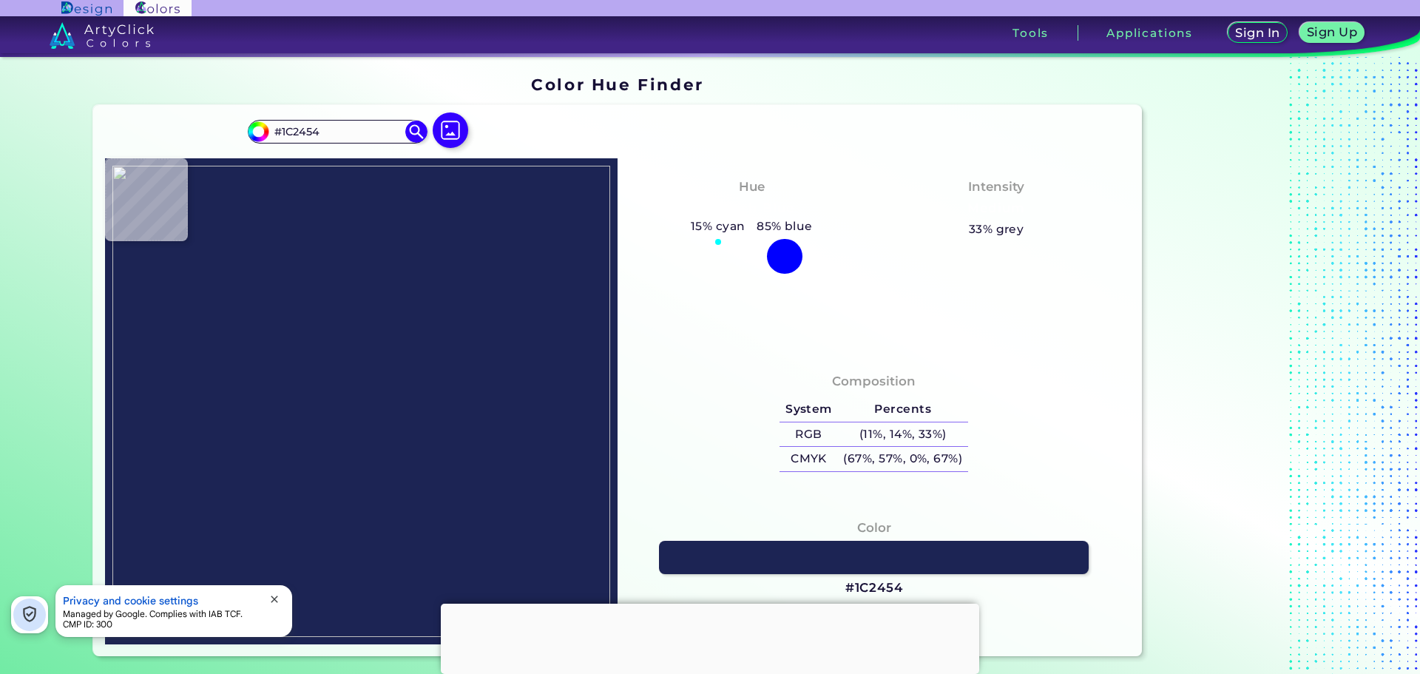
type input "#0019a8"
type input "#0019A8"
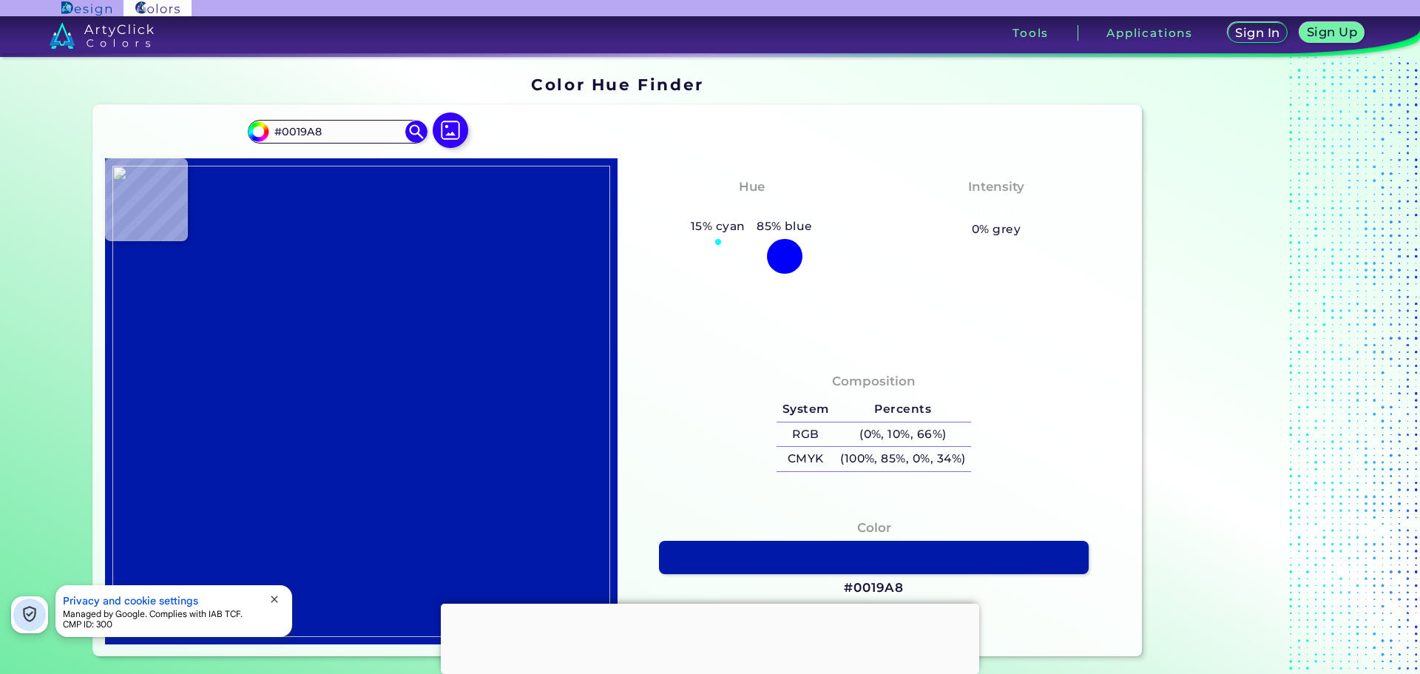
type input "#0f4c81"
type input "#0F4C81"
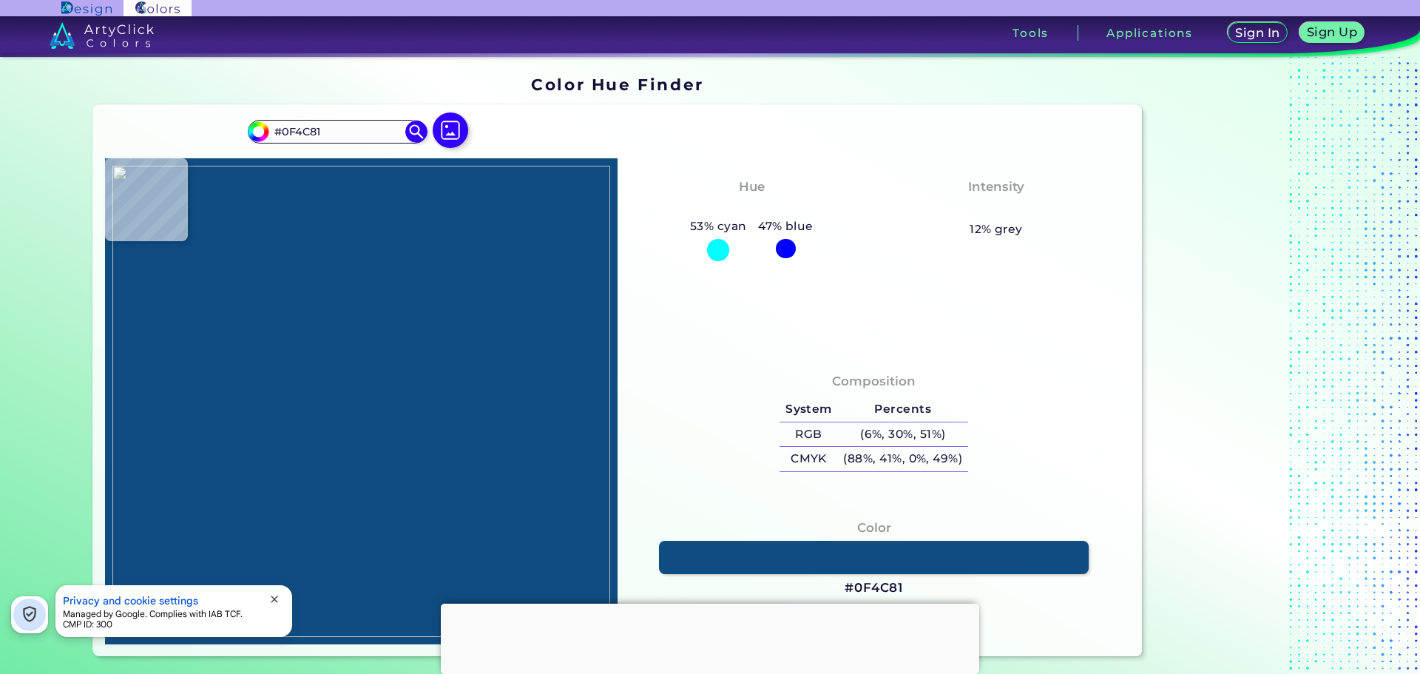
type input "#2e2e99"
type input "#2E2E99"
type input "#00838f"
type input "#00838F"
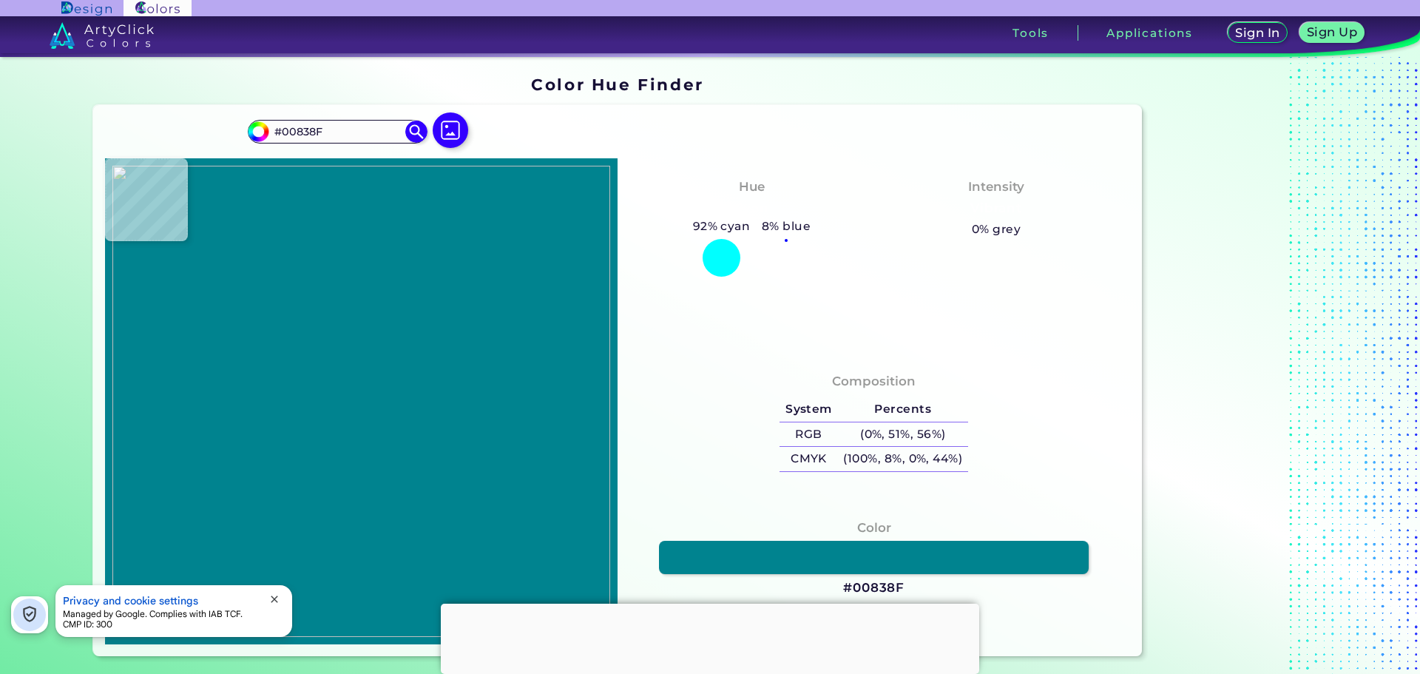
type input "#00758f"
type input "#00758F"
type input "#006d77"
type input "#006D77"
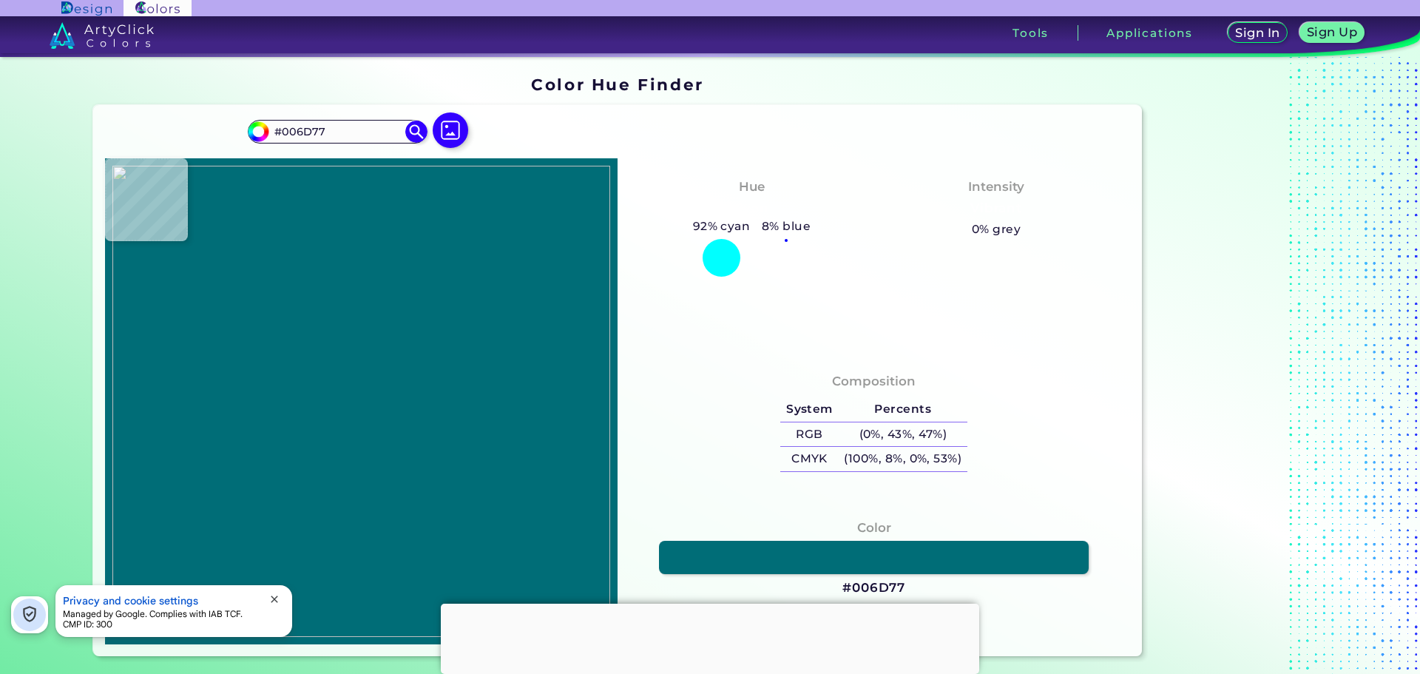
type input "#006272"
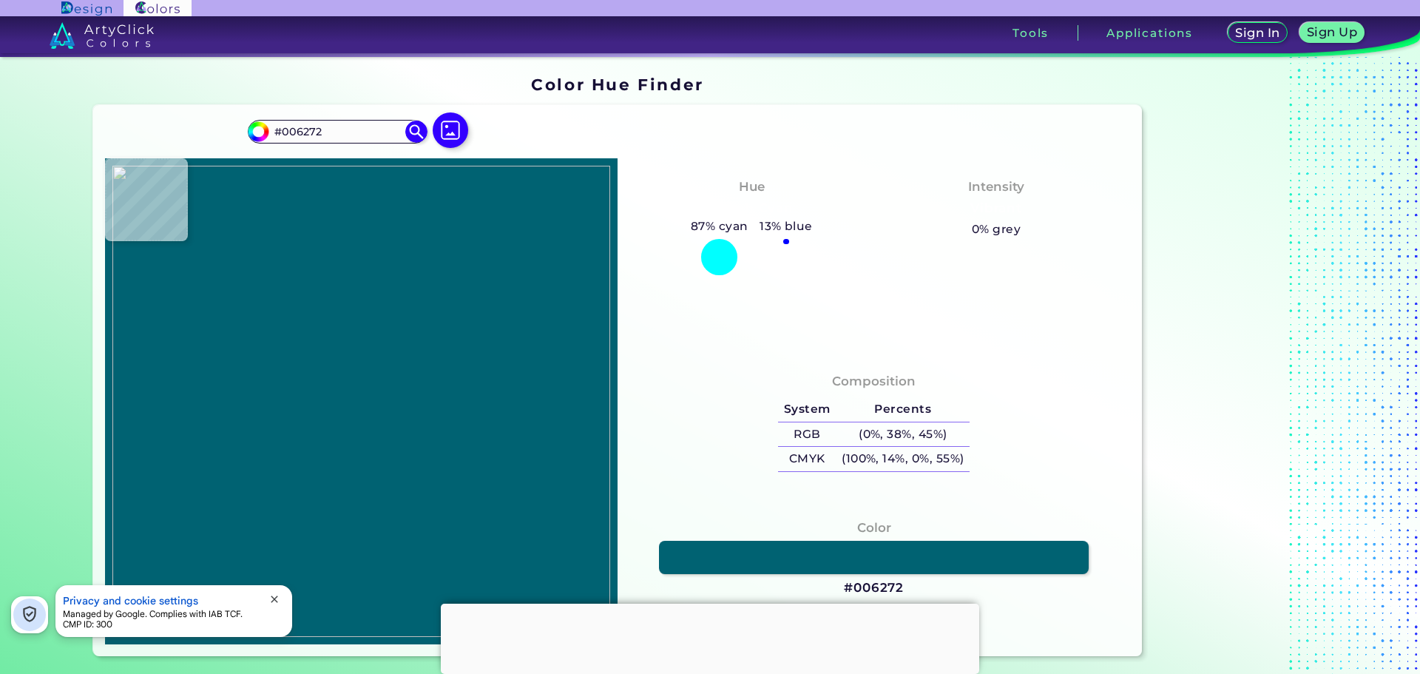
type input "#0a5c6d"
type input "#0A5C6D"
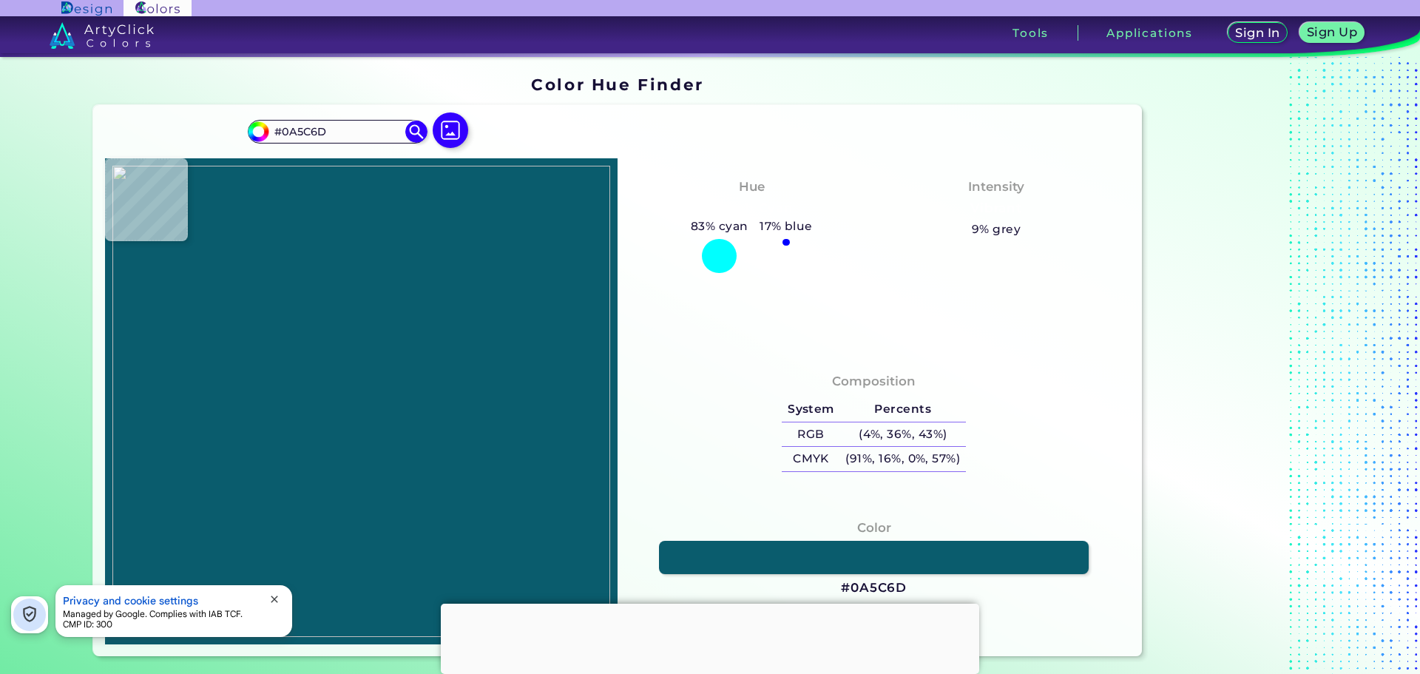
type input "#000000"
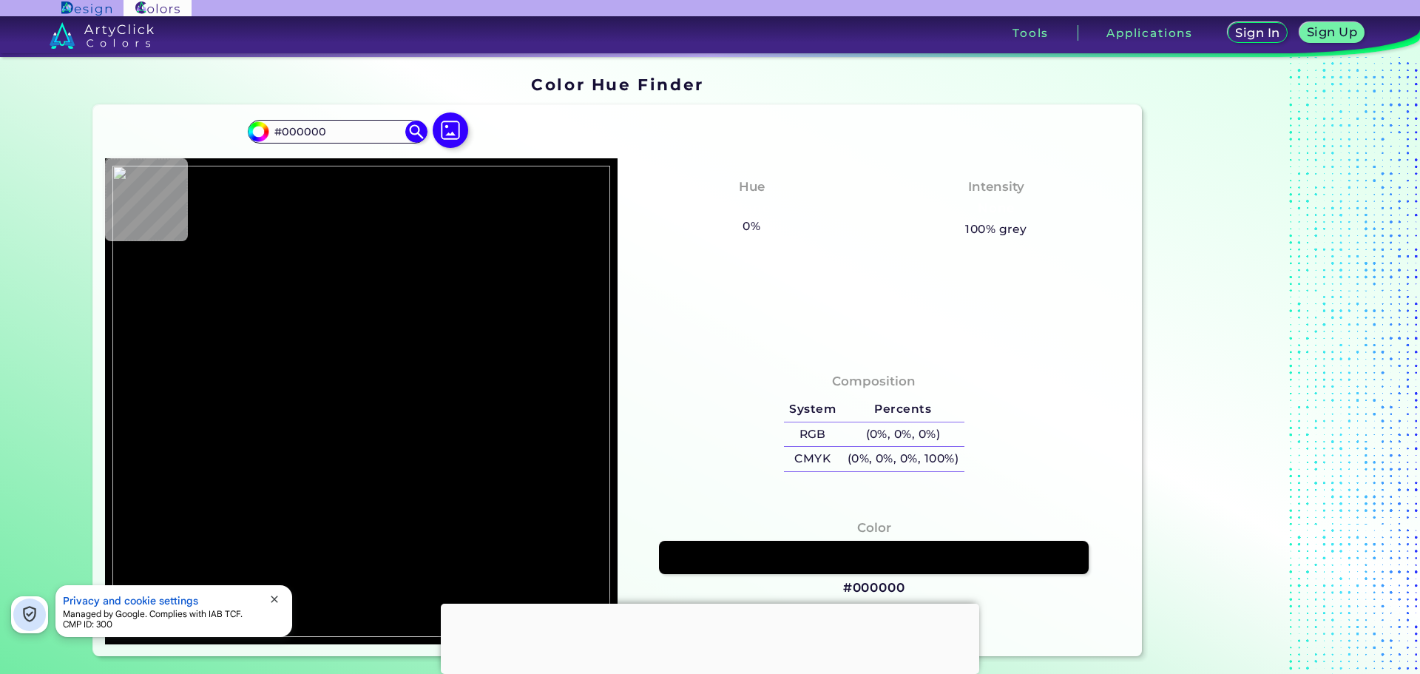
type input "#00539b"
type input "#00539B"
type input "#3c3caa"
type input "#3C3CAA"
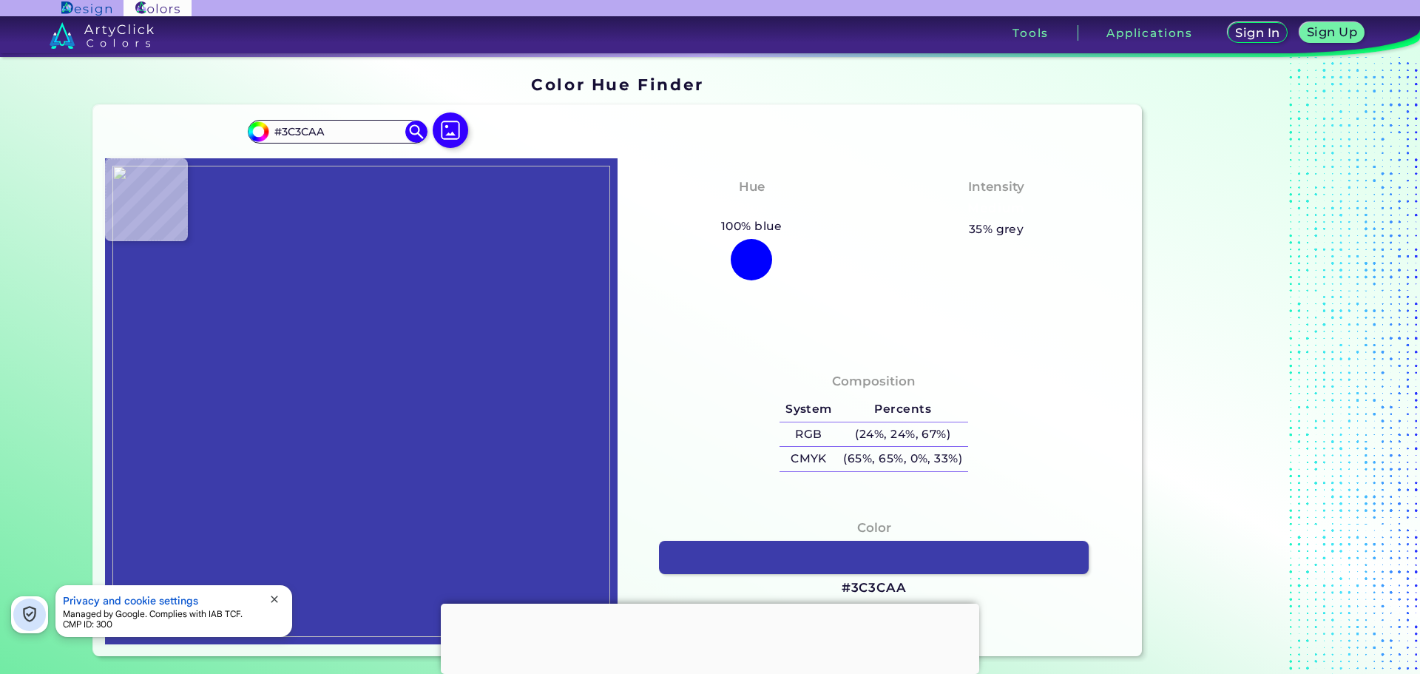
type input "#3939ac"
type input "#3939AC"
type input "#333399"
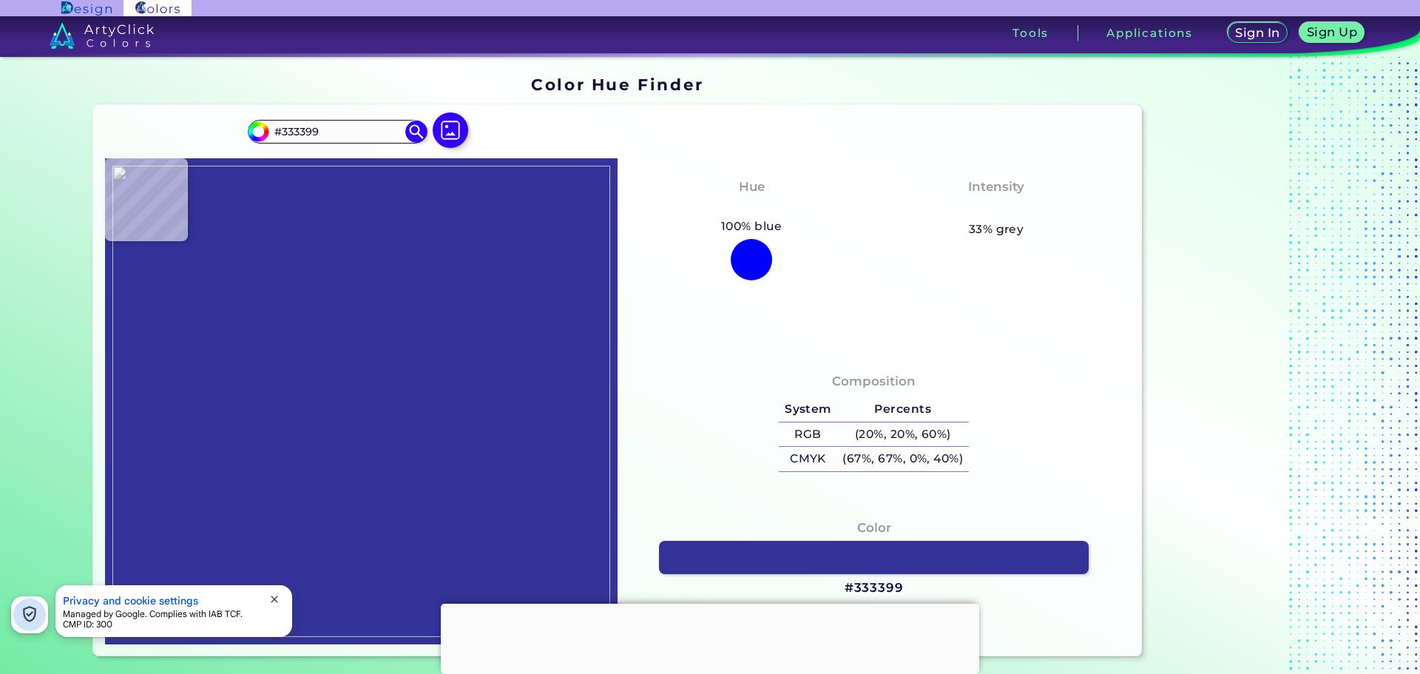
type input "#0019a8"
type input "#0019A8"
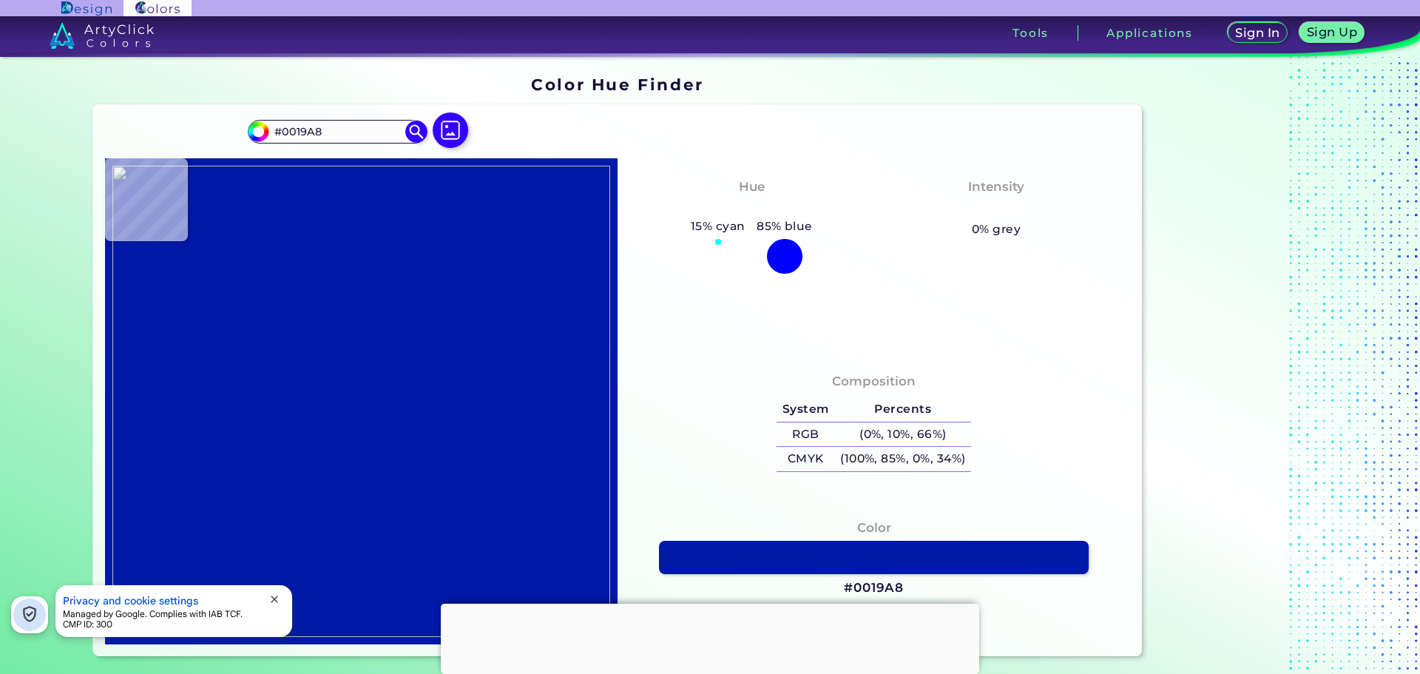
type input "#0a22a7"
type input "#0A22A7"
type input "#0f4c81"
type input "#0F4C81"
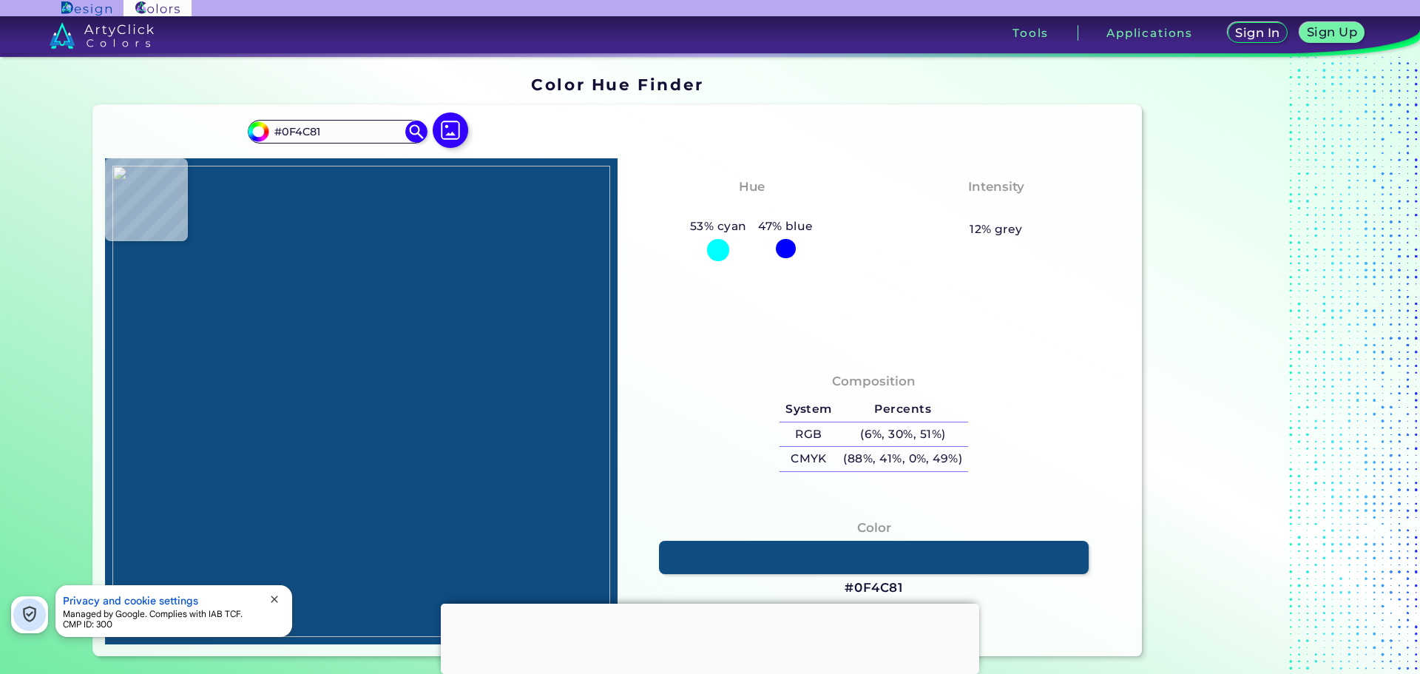
type input "#000000"
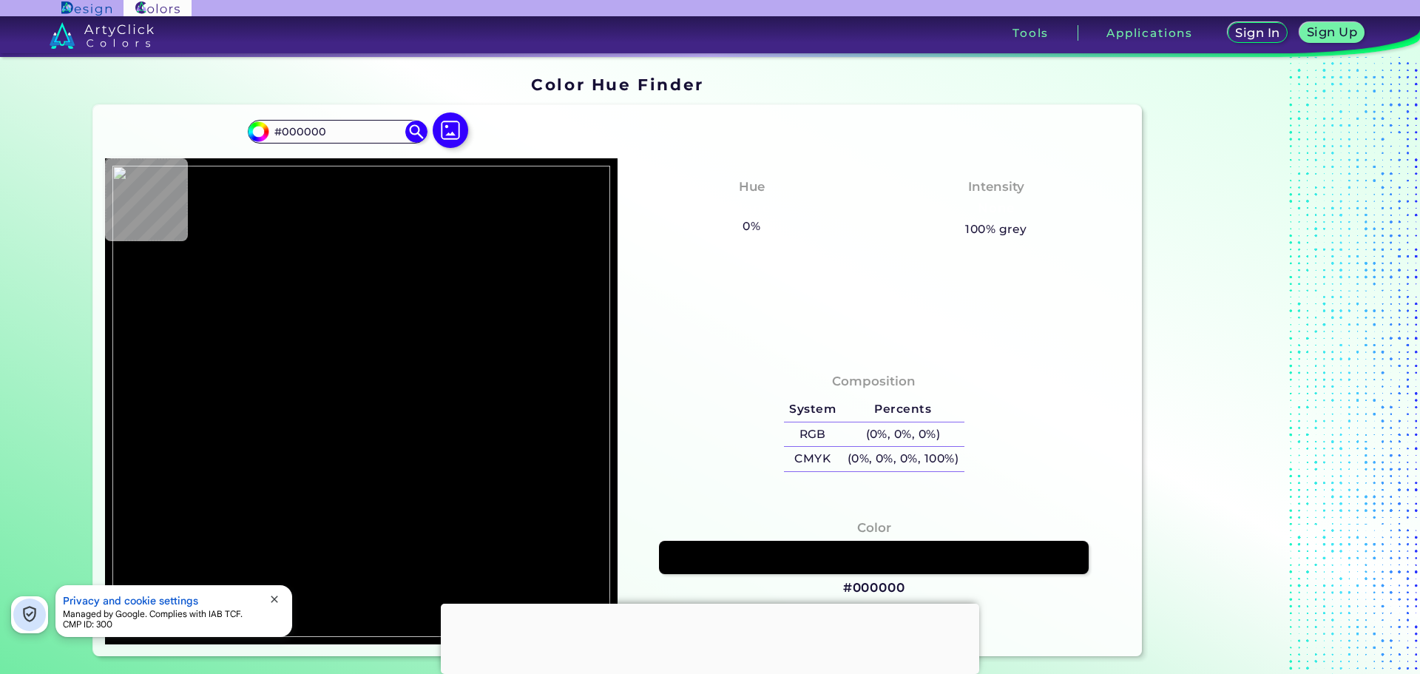
type input "#0f4c81"
type input "#0F4C81"
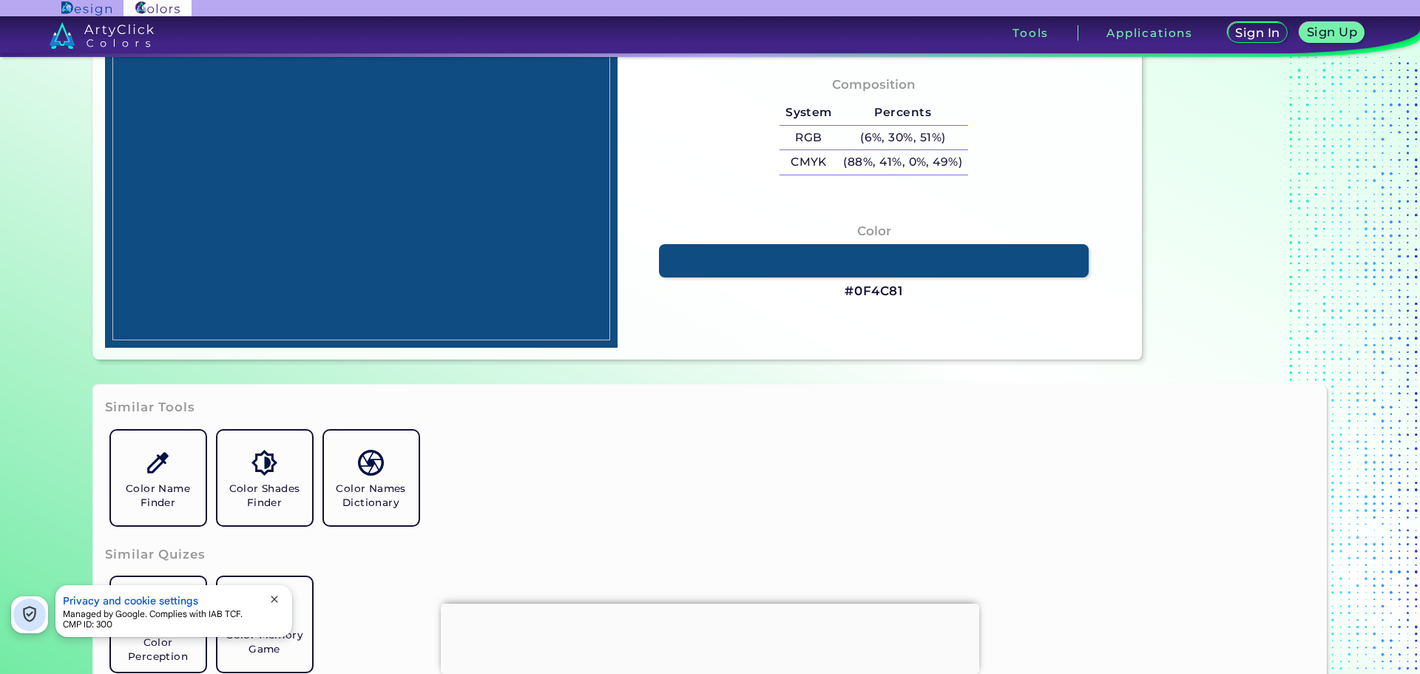
scroll to position [444, 0]
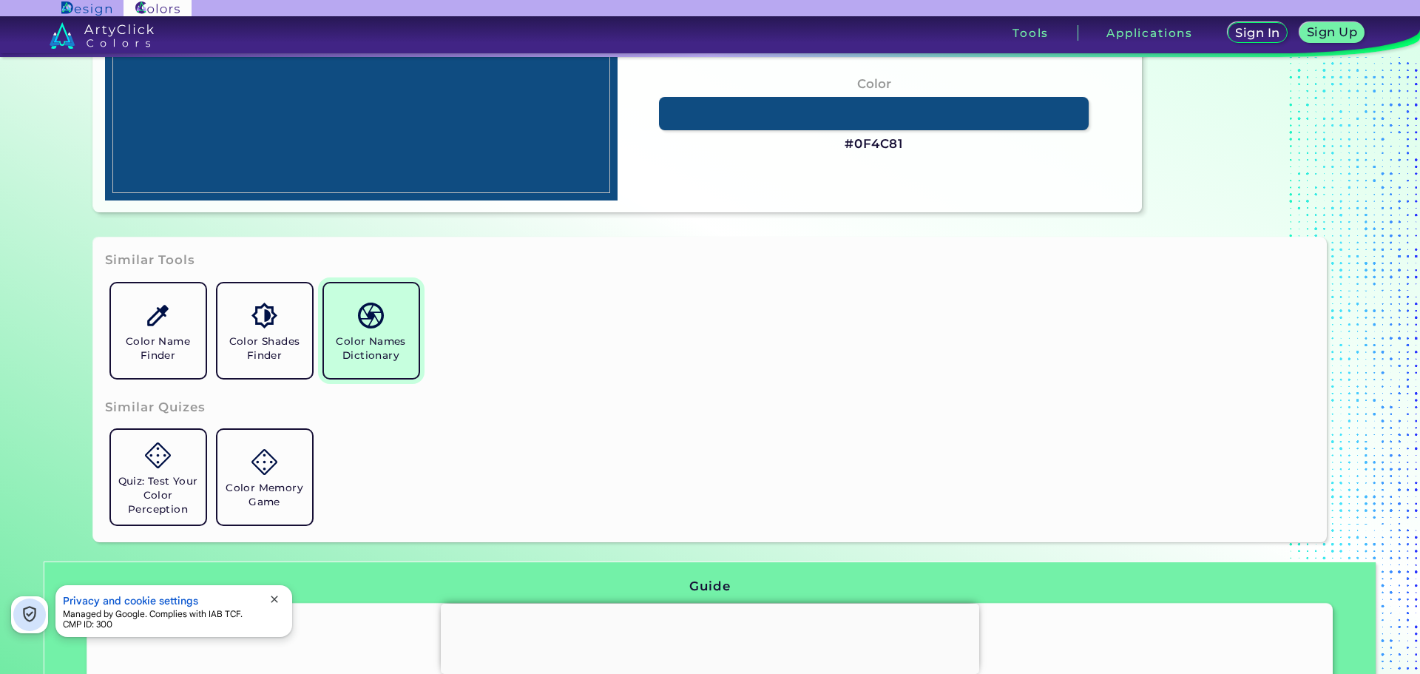
click at [371, 345] on h5 "Color Names Dictionary" at bounding box center [371, 348] width 83 height 28
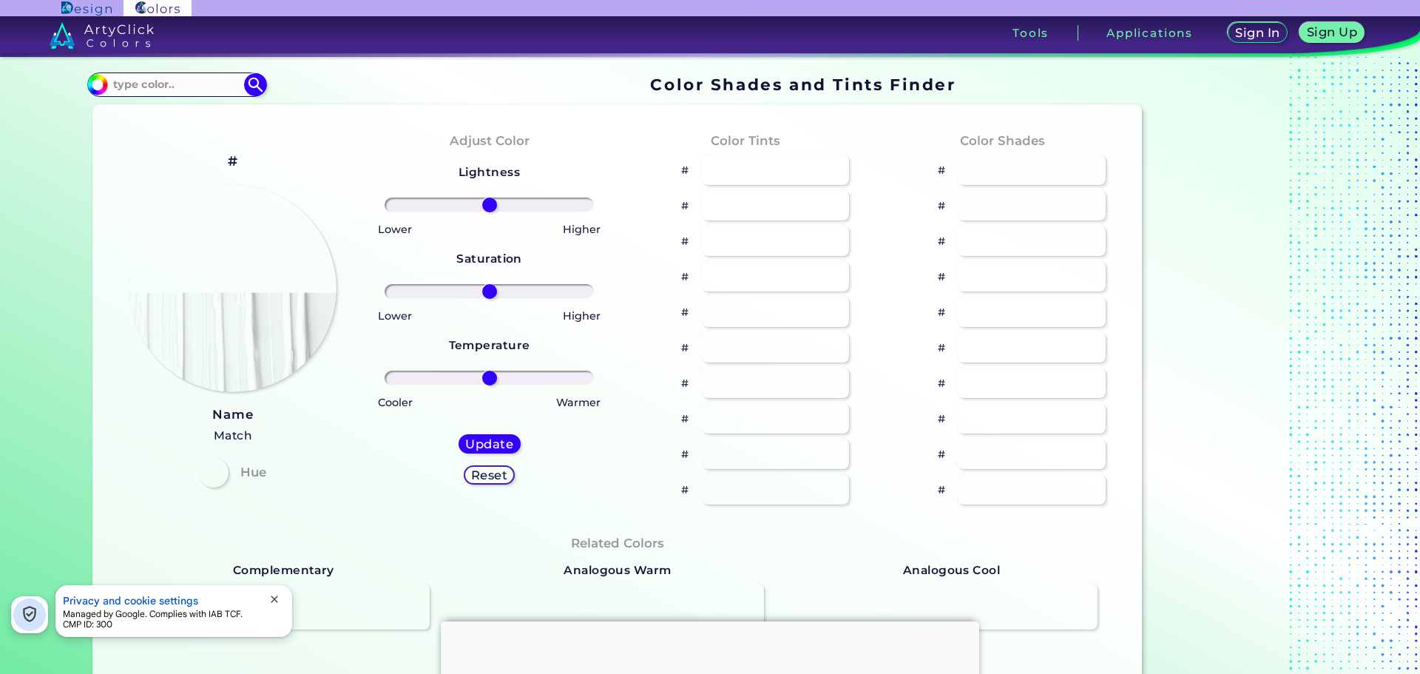
type input "#70e6d2"
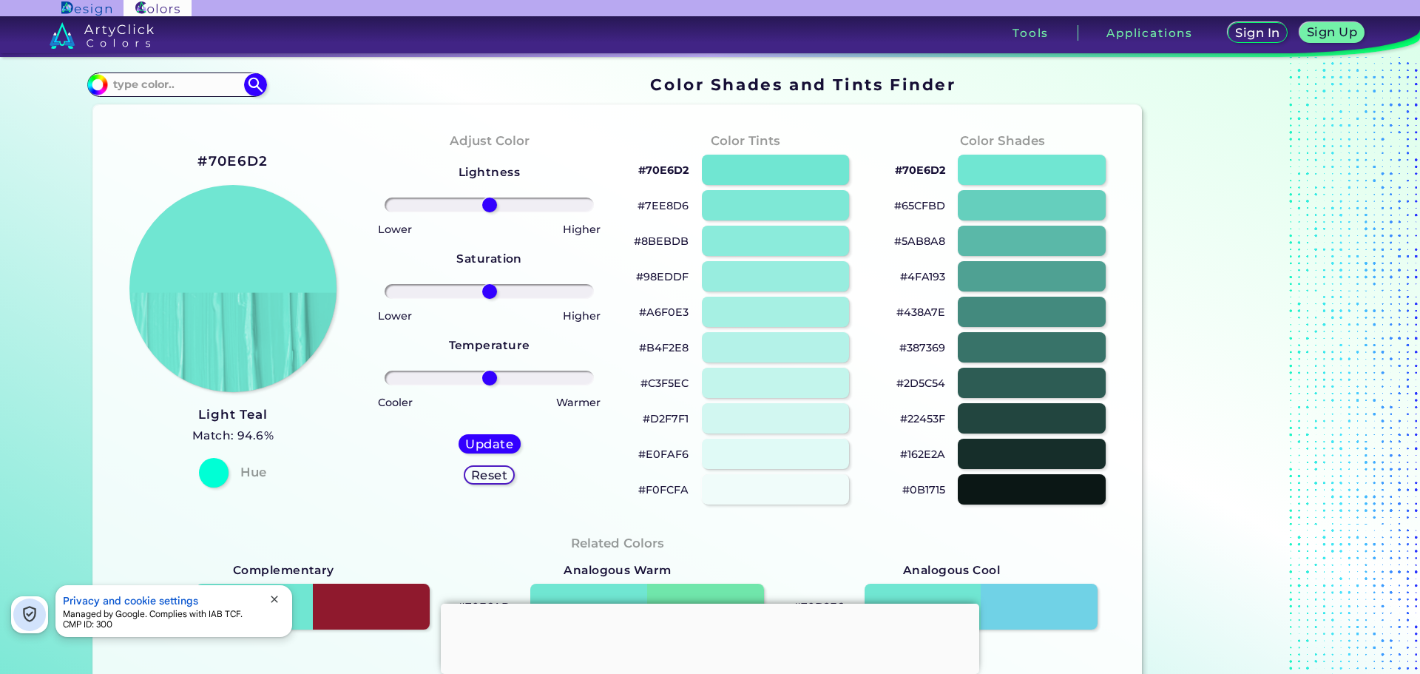
click at [165, 71] on section "#70e6d2 Acadia ◉ Acid Green ◉ Aero Blue ◉ Alabaster ◉ Albescent White ◉ Algae ◉…" at bounding box center [618, 84] width 1062 height 29
click at [164, 92] on input at bounding box center [177, 85] width 138 height 20
type input "333399"
type input "#000000"
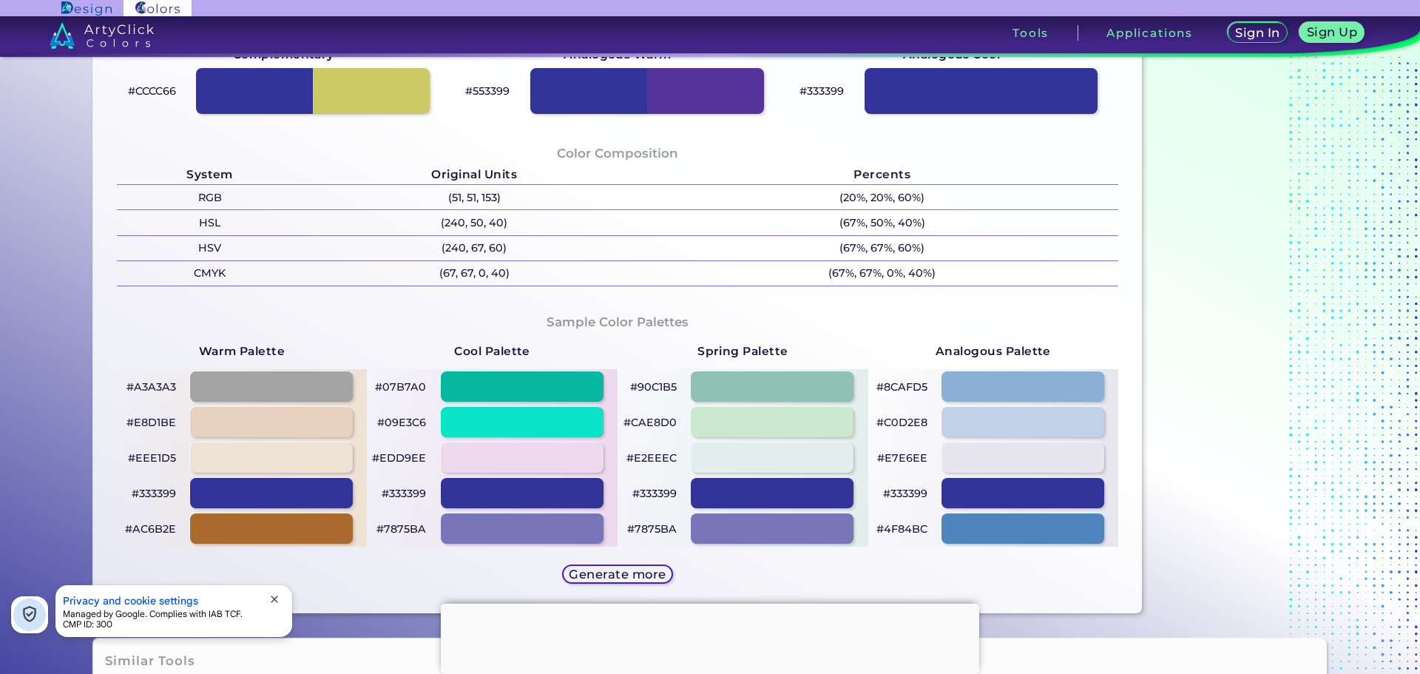
scroll to position [740, 0]
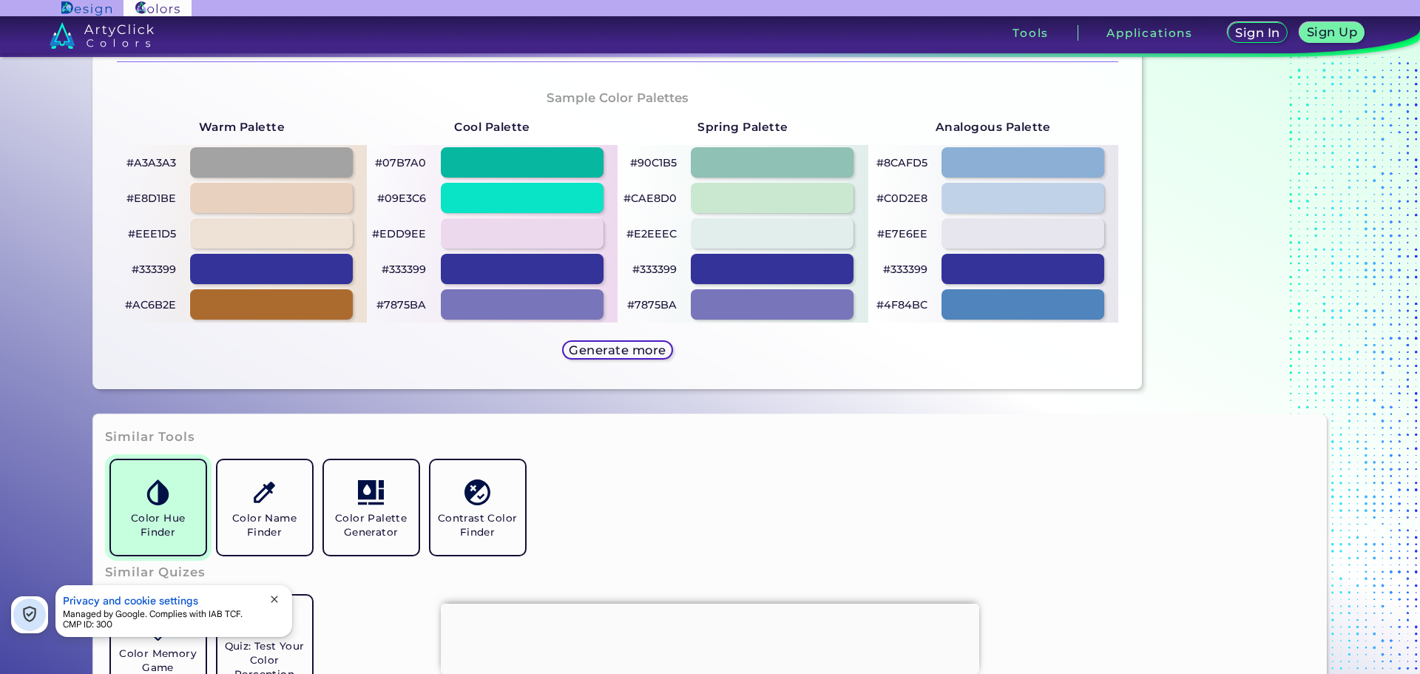
click at [158, 497] on img at bounding box center [158, 492] width 26 height 26
